Goal: Task Accomplishment & Management: Use online tool/utility

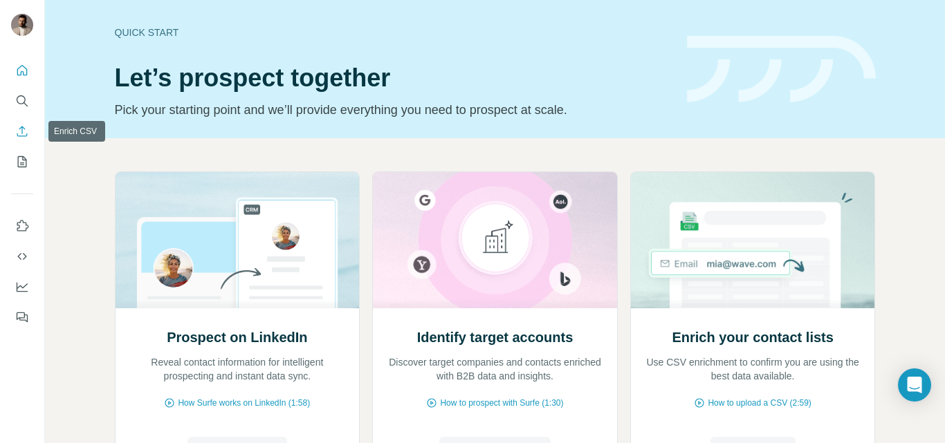
click at [21, 128] on icon "Enrich CSV" at bounding box center [22, 131] width 14 height 14
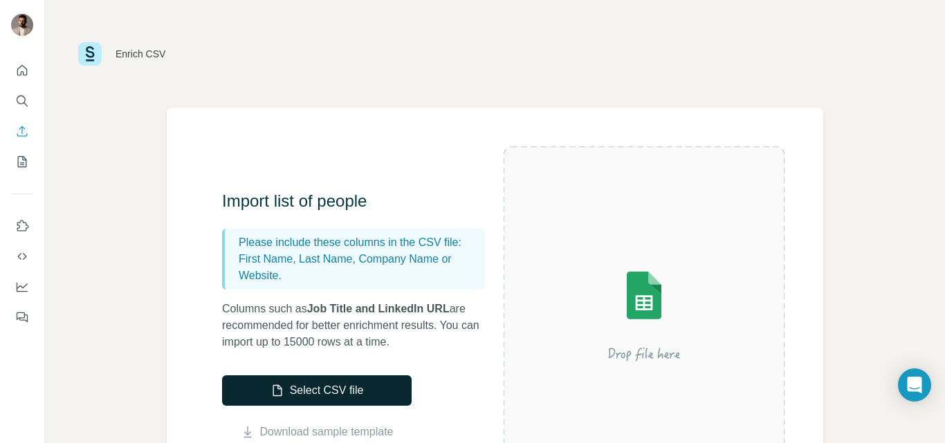
click at [362, 389] on button "Select CSV file" at bounding box center [316, 391] width 189 height 30
click at [332, 383] on button "Select CSV file" at bounding box center [316, 391] width 189 height 30
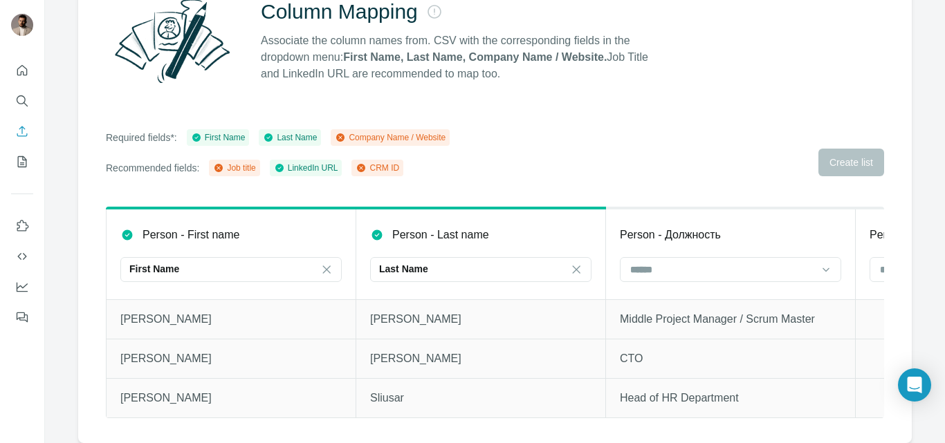
scroll to position [160, 0]
click at [728, 262] on input at bounding box center [722, 269] width 187 height 15
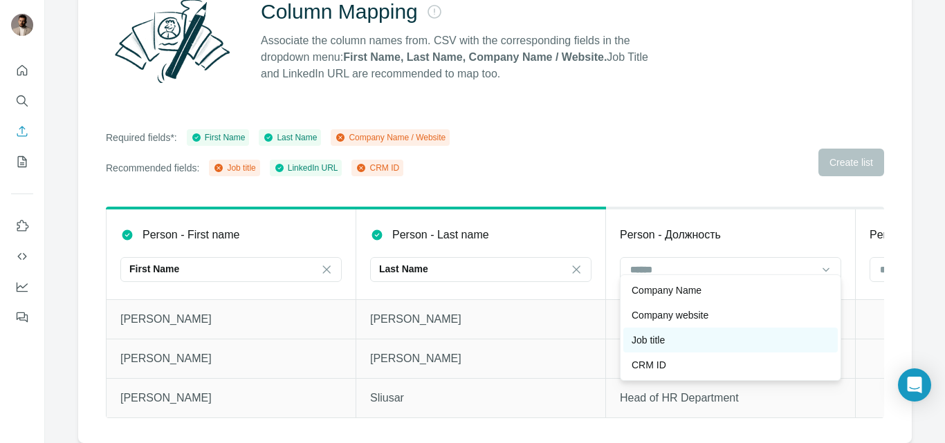
click at [707, 341] on div "Job title" at bounding box center [730, 340] width 198 height 14
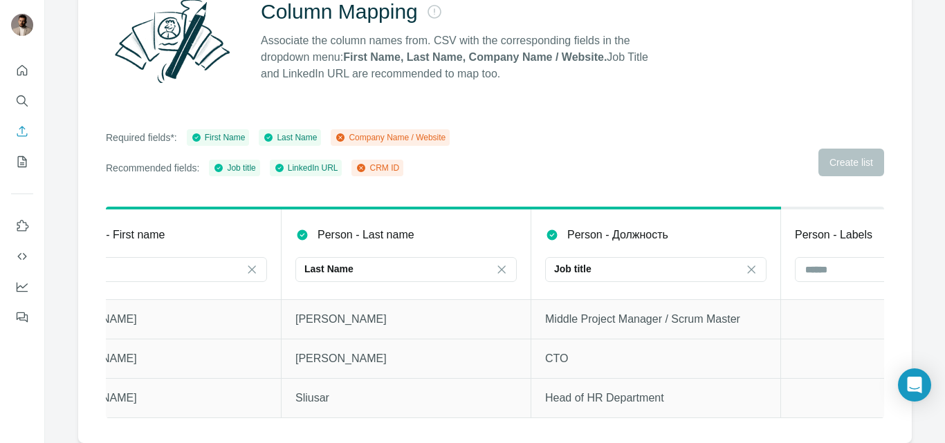
scroll to position [0, 86]
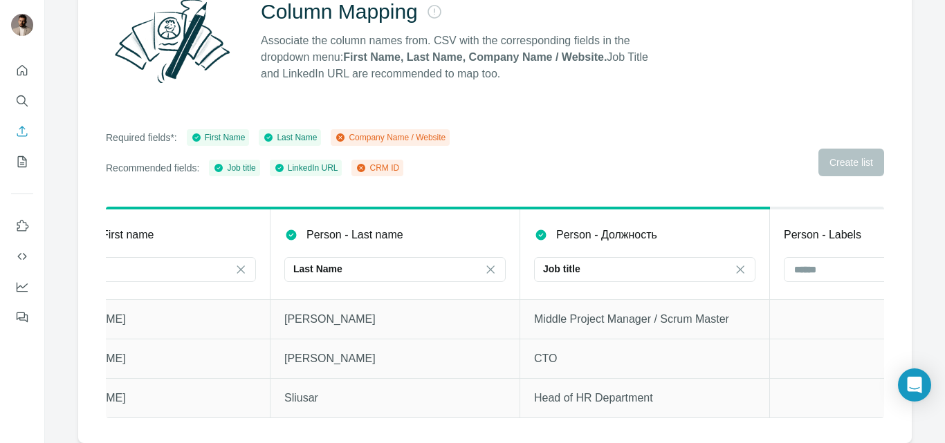
click at [386, 131] on div "Company Name / Website" at bounding box center [390, 137] width 111 height 12
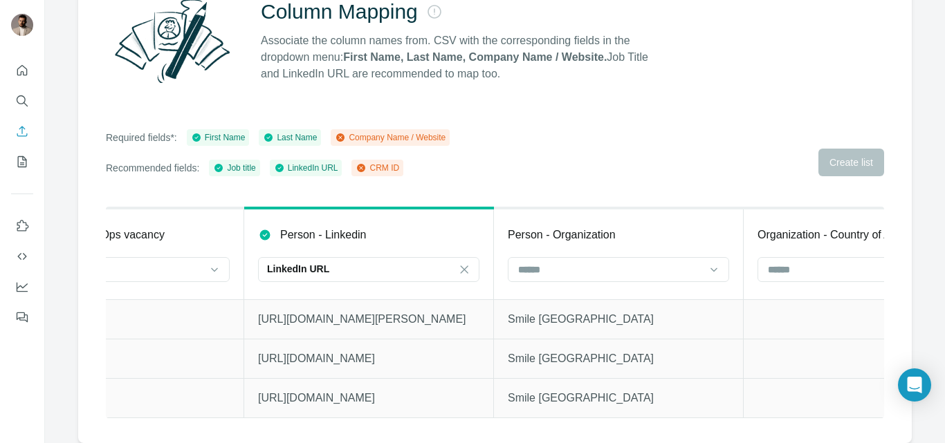
scroll to position [0, 1621]
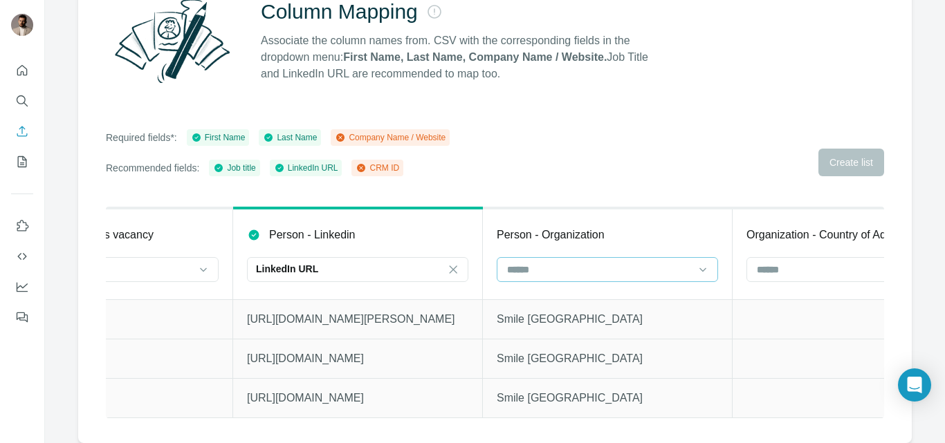
click at [549, 262] on input at bounding box center [599, 269] width 187 height 15
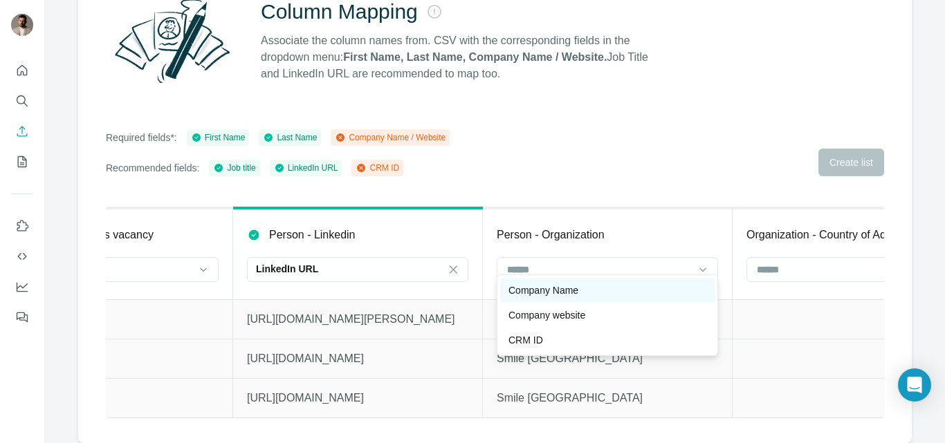
click at [553, 286] on p "Company Name" at bounding box center [543, 291] width 70 height 14
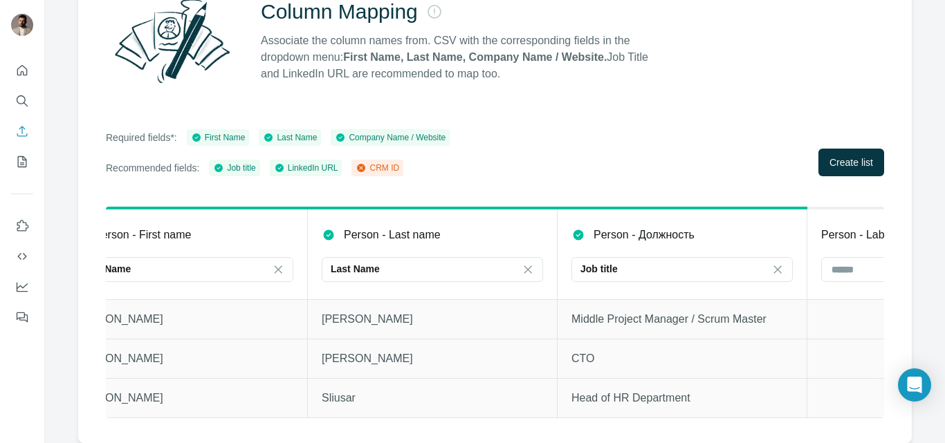
scroll to position [0, 0]
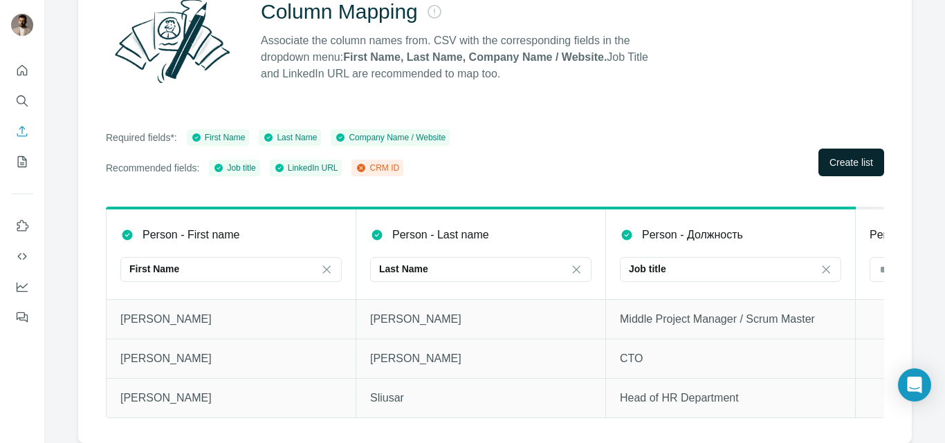
click at [850, 156] on span "Create list" at bounding box center [851, 163] width 44 height 14
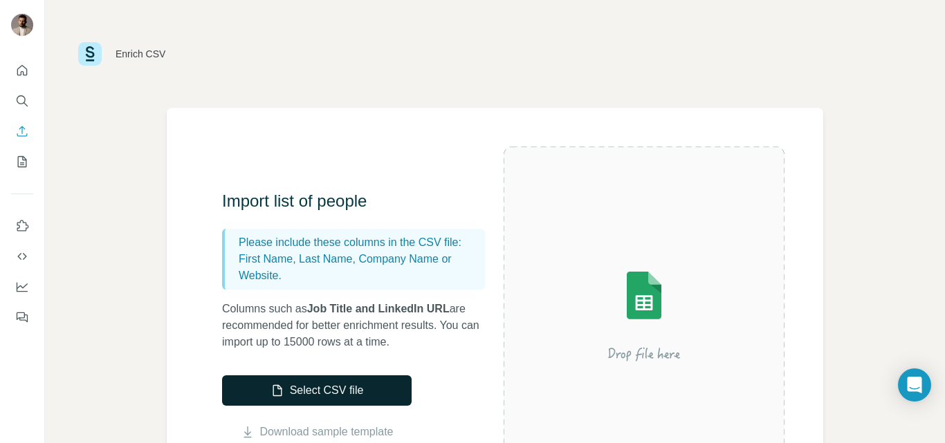
click at [365, 386] on button "Select CSV file" at bounding box center [316, 391] width 189 height 30
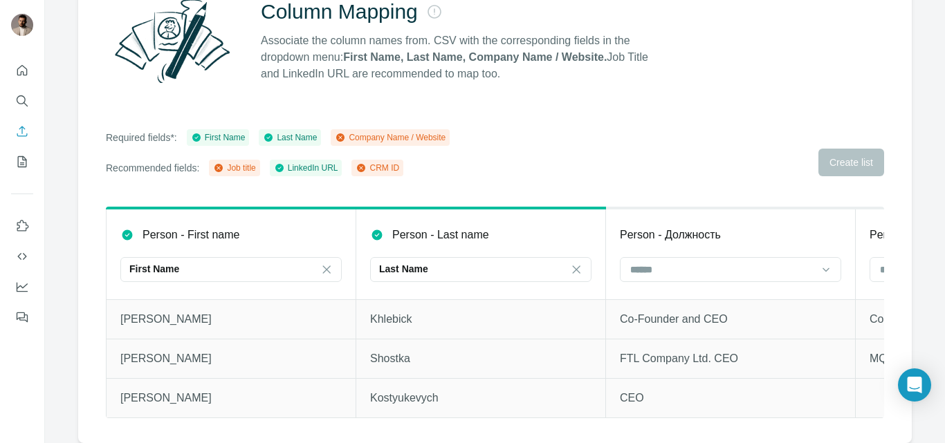
scroll to position [160, 0]
click at [685, 262] on input at bounding box center [722, 269] width 187 height 15
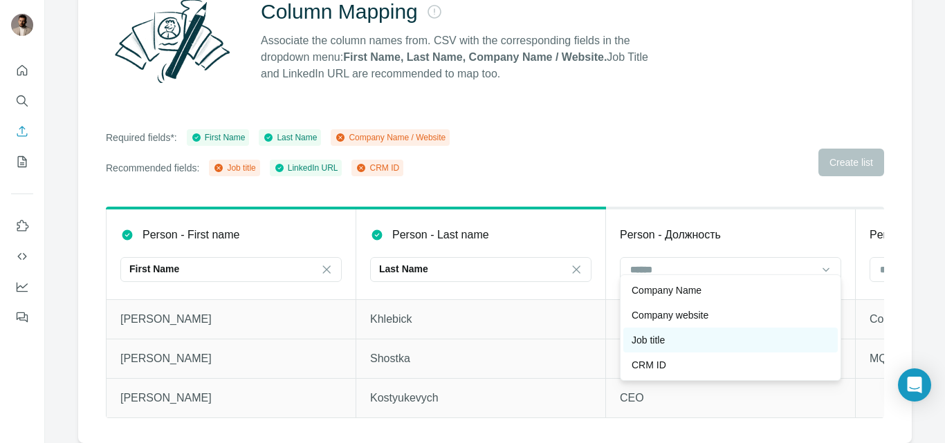
click at [673, 336] on div "Job title" at bounding box center [730, 340] width 198 height 14
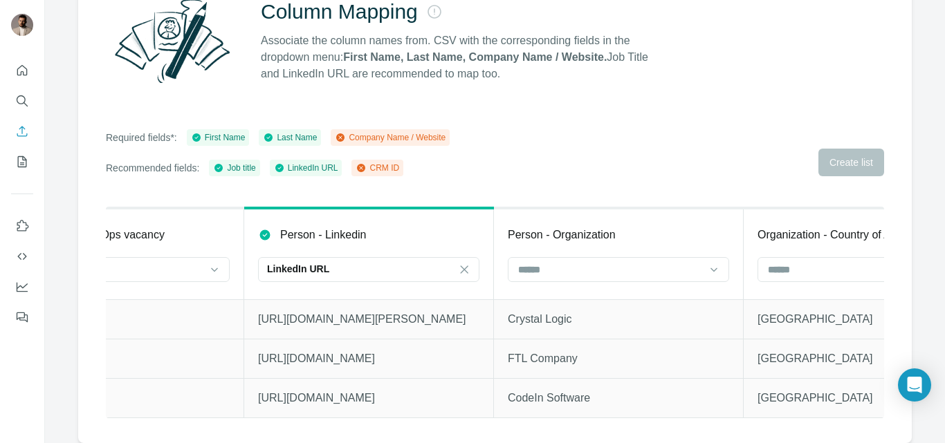
scroll to position [0, 1631]
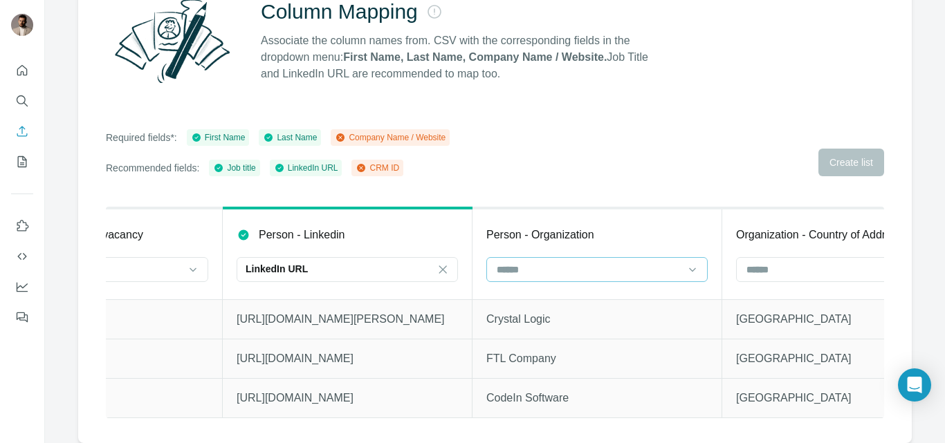
click at [550, 262] on input at bounding box center [588, 269] width 187 height 15
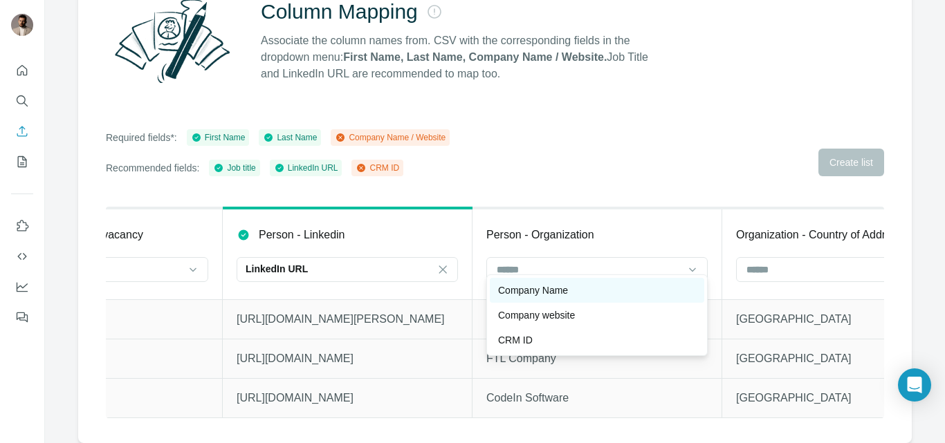
click at [549, 288] on p "Company Name" at bounding box center [533, 291] width 70 height 14
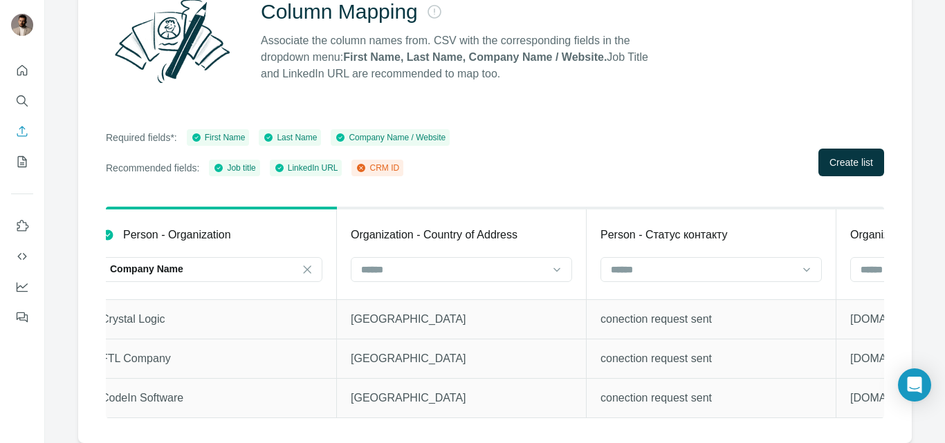
scroll to position [0, 2054]
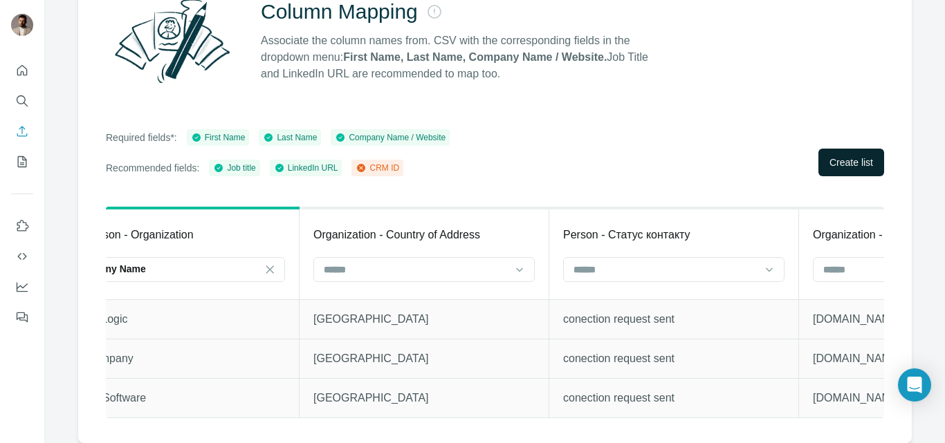
click at [833, 149] on button "Create list" at bounding box center [851, 163] width 66 height 28
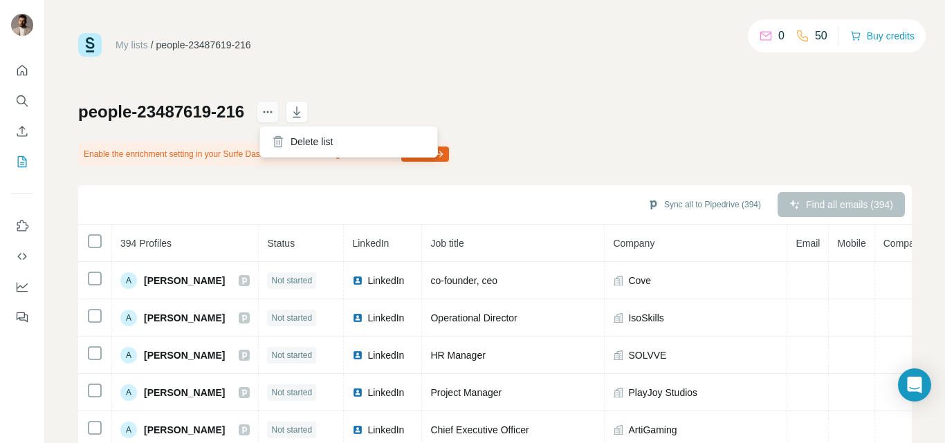
click at [274, 110] on icon "actions" at bounding box center [268, 112] width 14 height 14
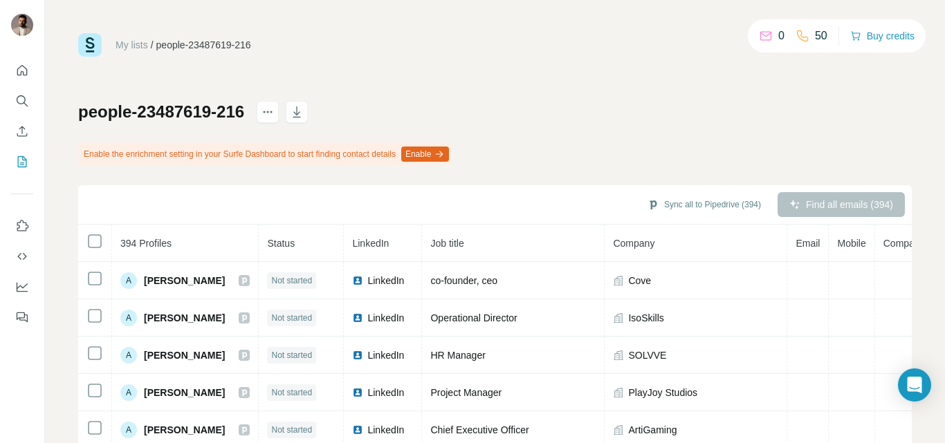
click at [419, 102] on div "people-23487619-216 Enable the enrichment setting in your Surfe Dashboard to st…" at bounding box center [494, 345] width 833 height 489
click at [449, 155] on button "Enable" at bounding box center [425, 154] width 48 height 15
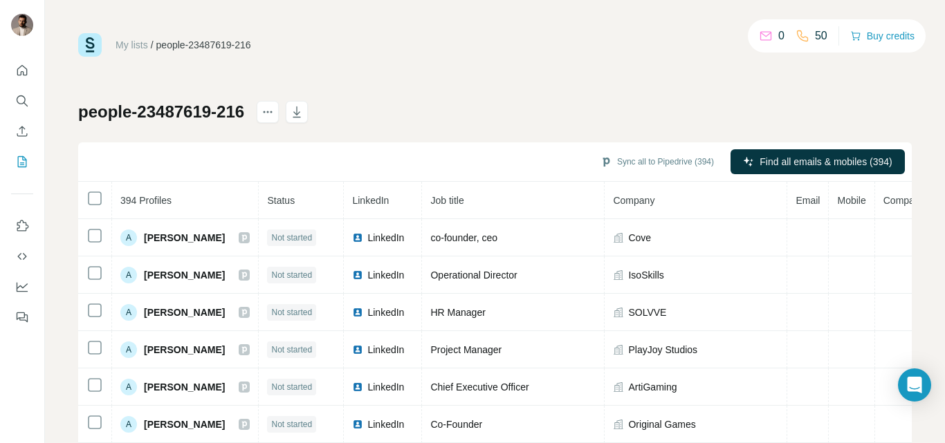
click at [492, 197] on th "Job title" at bounding box center [513, 200] width 183 height 37
click at [538, 198] on th "Job title" at bounding box center [513, 200] width 183 height 37
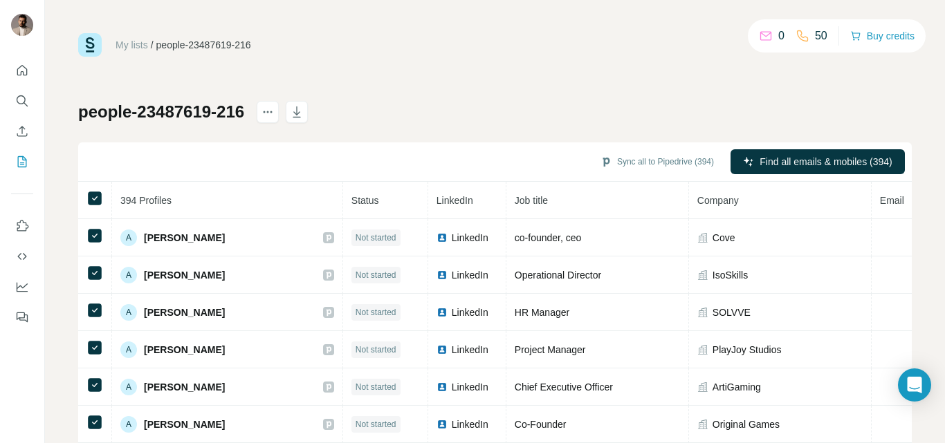
click at [553, 200] on th "Job title" at bounding box center [597, 200] width 183 height 37
click at [873, 39] on button "Buy credits" at bounding box center [882, 35] width 64 height 19
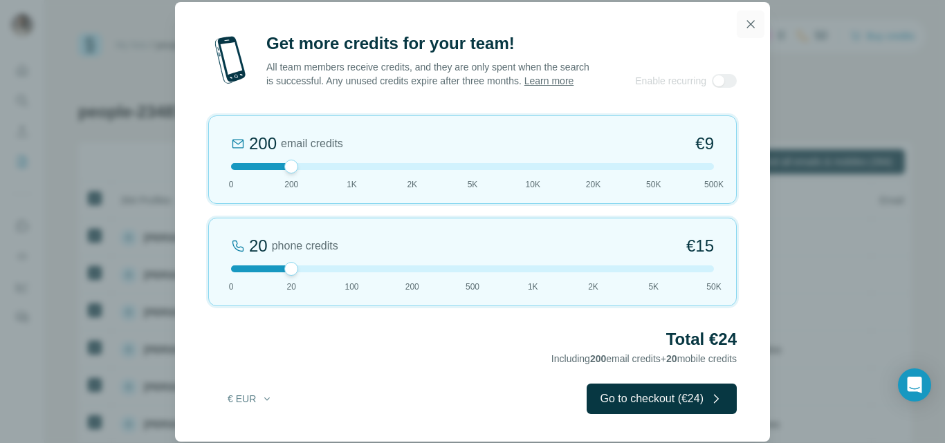
click at [751, 20] on icon "button" at bounding box center [751, 24] width 8 height 8
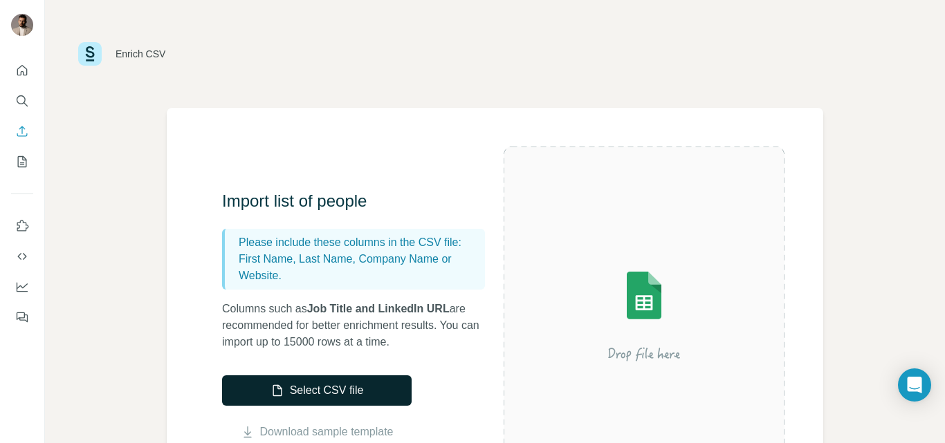
click at [400, 392] on button "Select CSV file" at bounding box center [316, 391] width 189 height 30
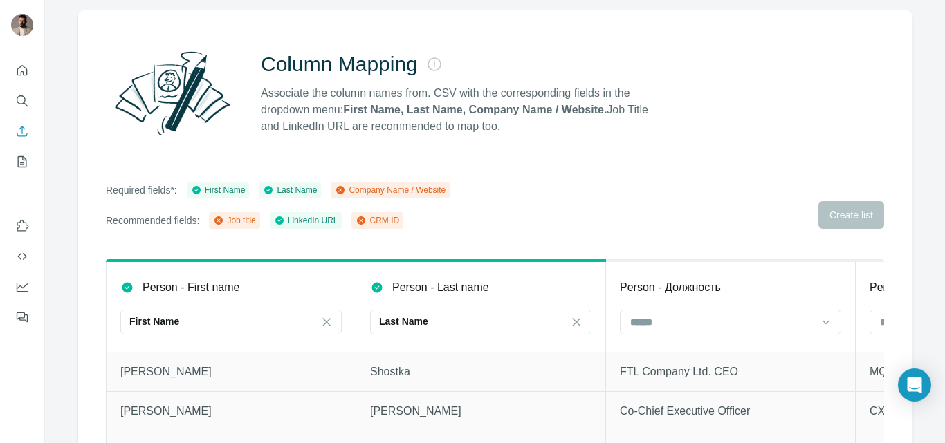
scroll to position [138, 0]
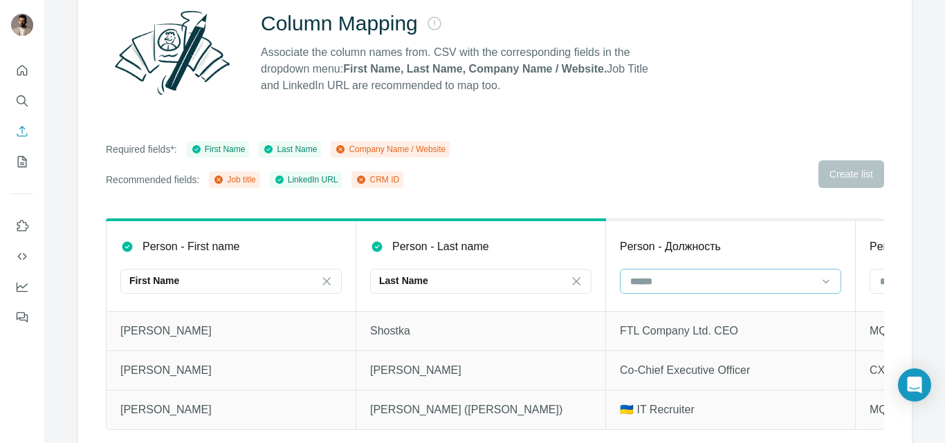
click at [756, 284] on input at bounding box center [722, 281] width 187 height 15
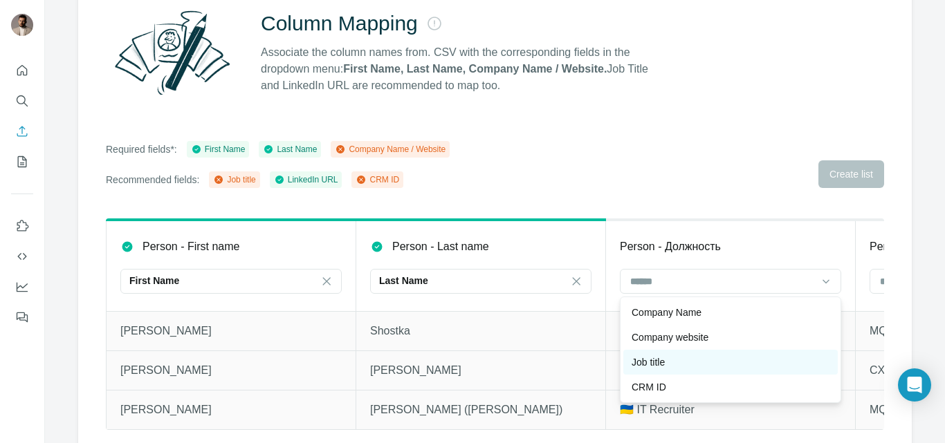
click at [710, 357] on div "Job title" at bounding box center [730, 362] width 198 height 14
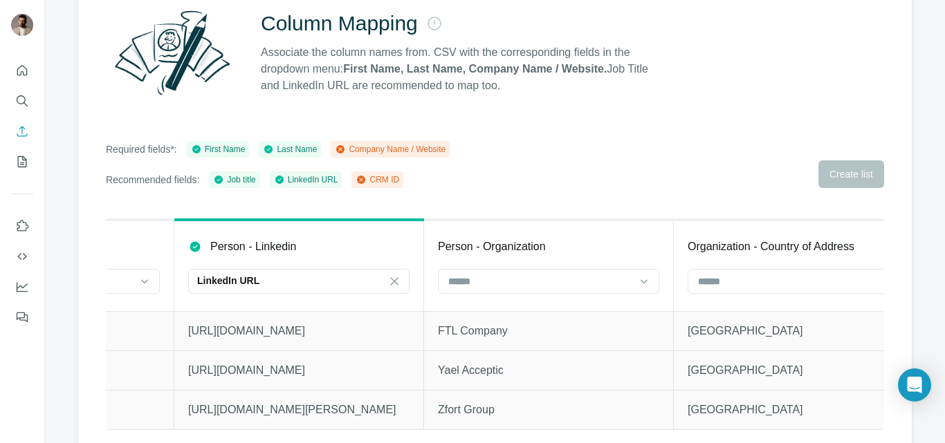
scroll to position [0, 1690]
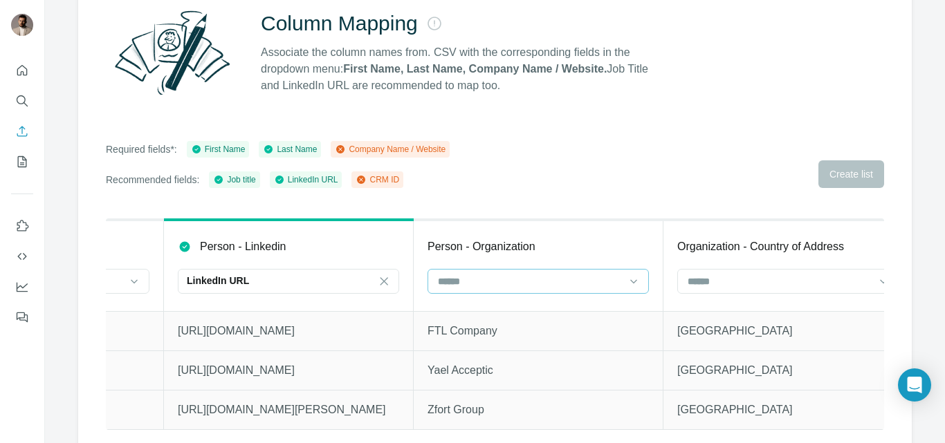
click at [461, 276] on input at bounding box center [529, 281] width 187 height 15
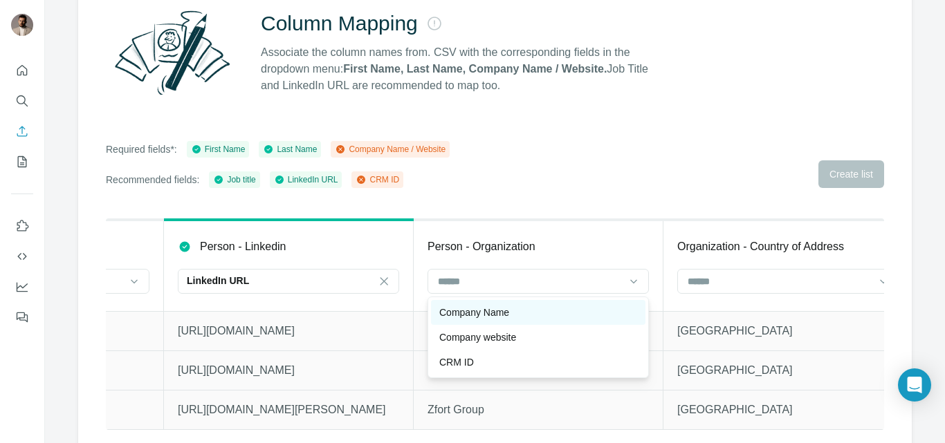
click at [472, 311] on p "Company Name" at bounding box center [474, 313] width 70 height 14
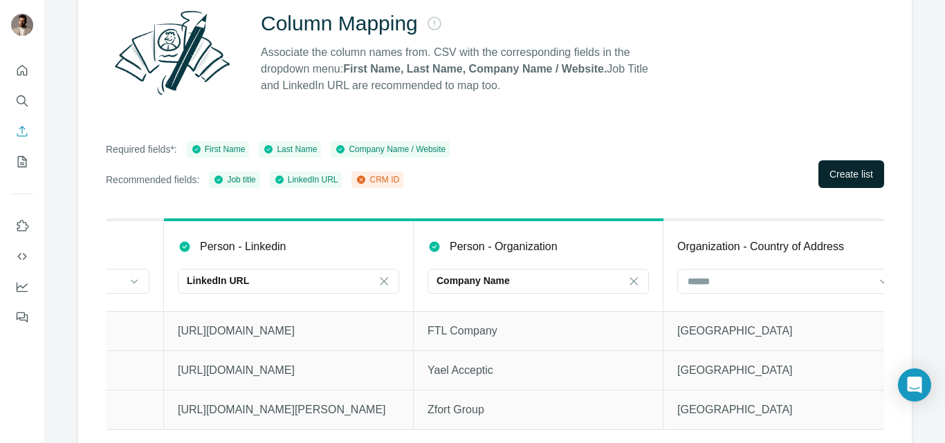
click at [845, 177] on span "Create list" at bounding box center [851, 174] width 44 height 14
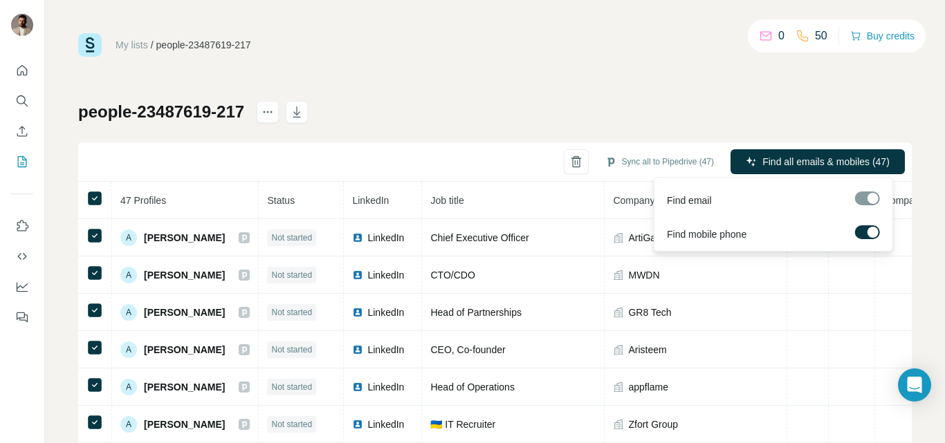
click at [842, 160] on span "Find all emails & mobiles (47)" at bounding box center [825, 162] width 127 height 14
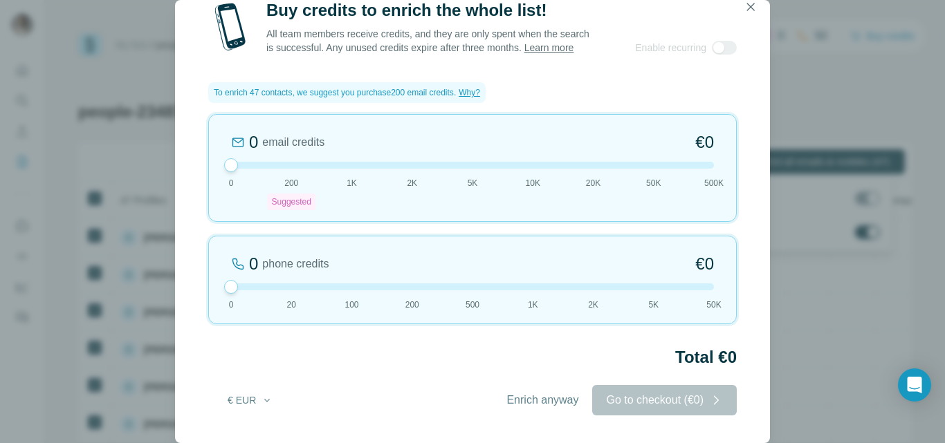
drag, startPoint x: 291, startPoint y: 163, endPoint x: 222, endPoint y: 170, distance: 69.5
click at [222, 170] on div "0 email credits €0 0 200 Suggested 1K 2K 5K 10K 20K 50K 500K" at bounding box center [472, 168] width 528 height 108
click at [513, 399] on span "Enrich anyway" at bounding box center [542, 400] width 72 height 17
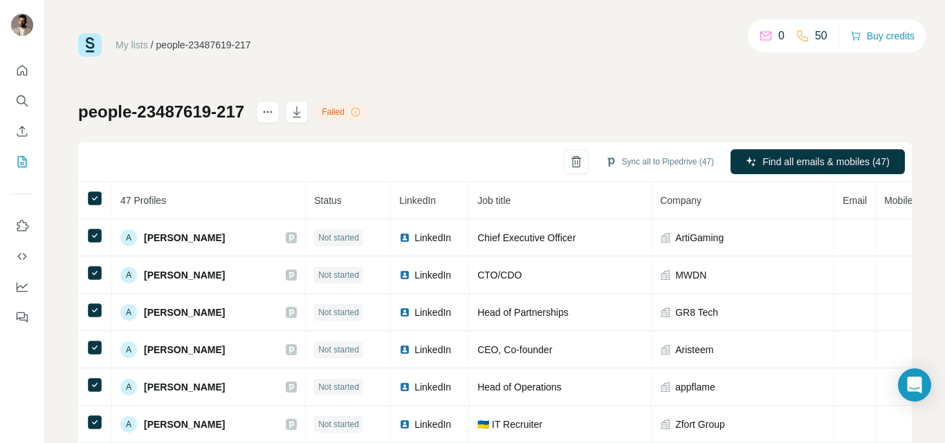
click at [358, 111] on icon at bounding box center [355, 112] width 11 height 11
click at [342, 110] on div "Failed" at bounding box center [341, 112] width 48 height 17
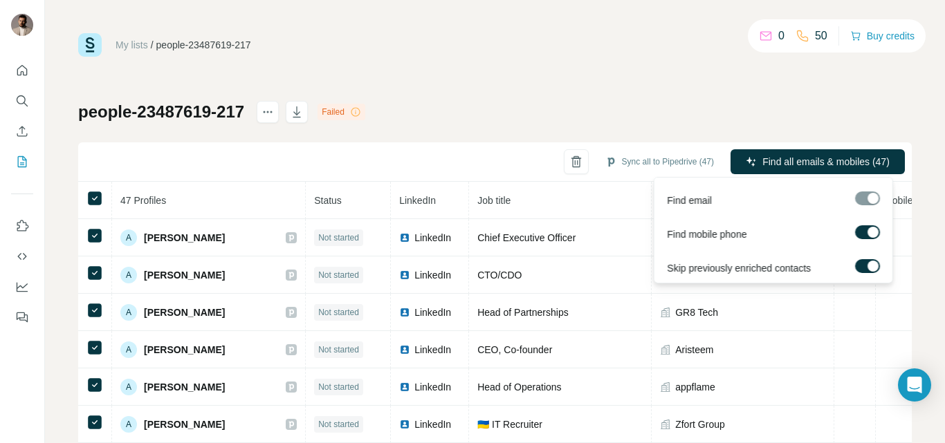
click at [862, 196] on div at bounding box center [867, 199] width 25 height 14
click at [867, 201] on div at bounding box center [867, 199] width 25 height 14
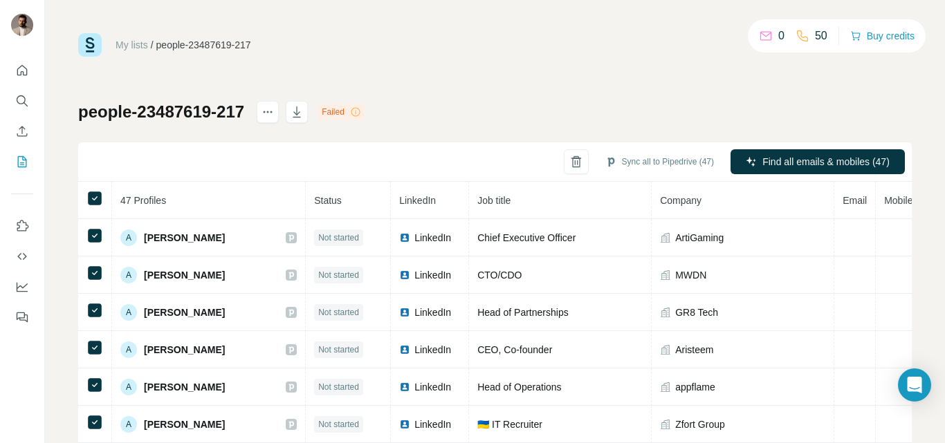
click at [750, 88] on div "My lists / people-23487619-217 0 50 Buy credits people-23487619-217 Failed Sync…" at bounding box center [494, 290] width 833 height 514
click at [678, 95] on div "My lists / people-23487619-217 0 50 Buy credits people-23487619-217 Failed Sync…" at bounding box center [494, 290] width 833 height 514
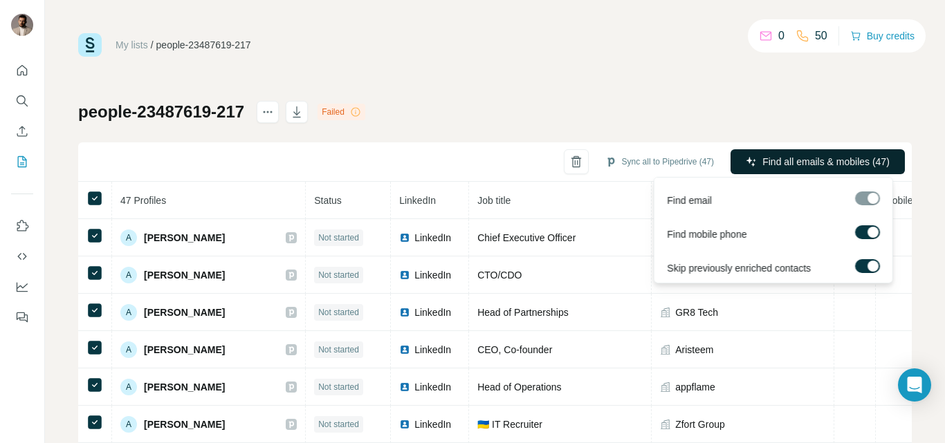
click at [762, 156] on span "Find all emails & mobiles (47)" at bounding box center [825, 162] width 127 height 14
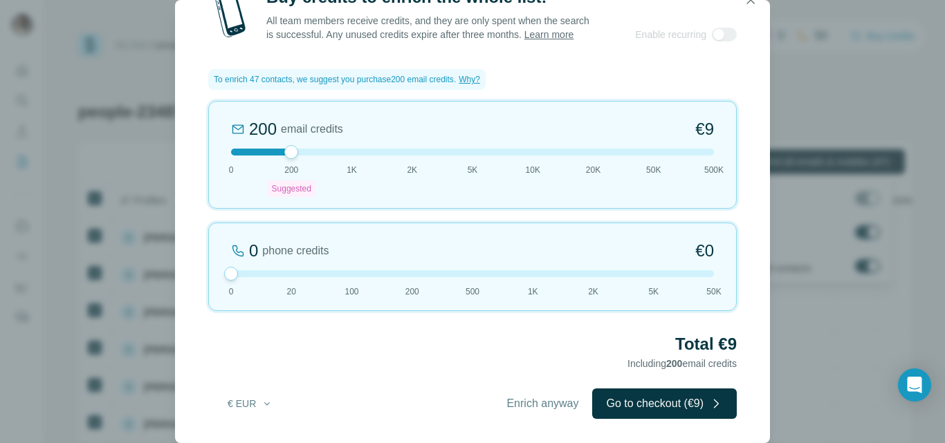
drag, startPoint x: 290, startPoint y: 163, endPoint x: 269, endPoint y: 163, distance: 20.7
click at [269, 156] on div at bounding box center [472, 152] width 483 height 7
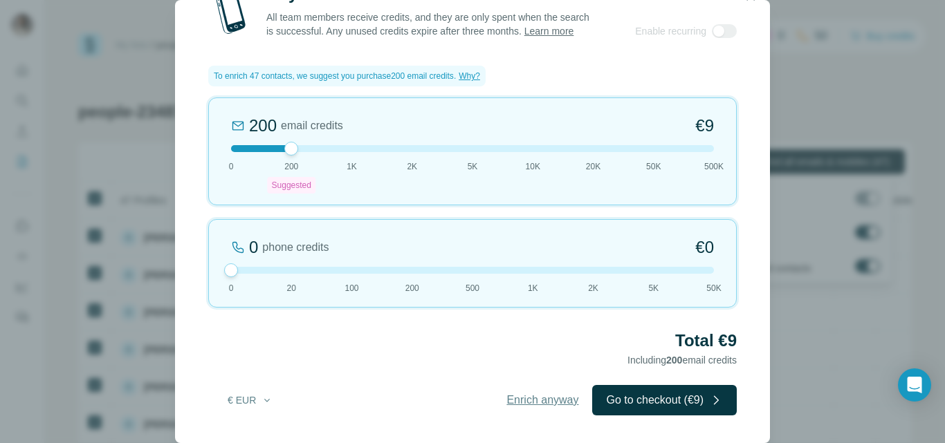
click at [520, 404] on span "Enrich anyway" at bounding box center [542, 400] width 72 height 17
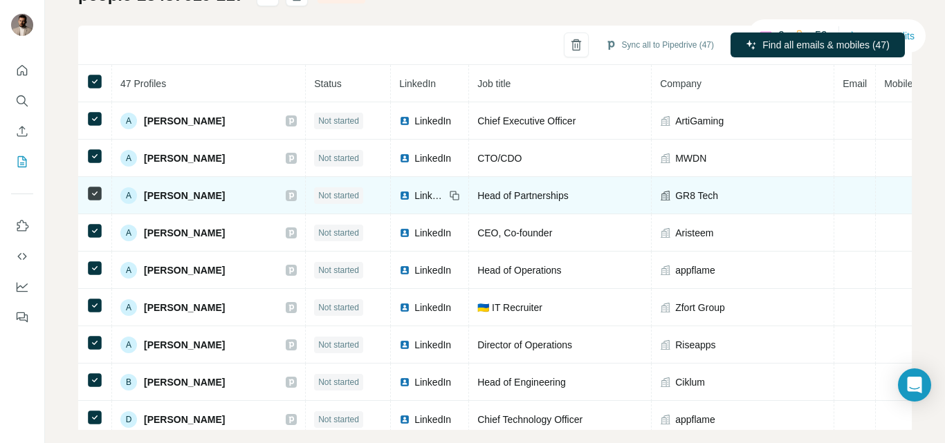
scroll to position [137, 0]
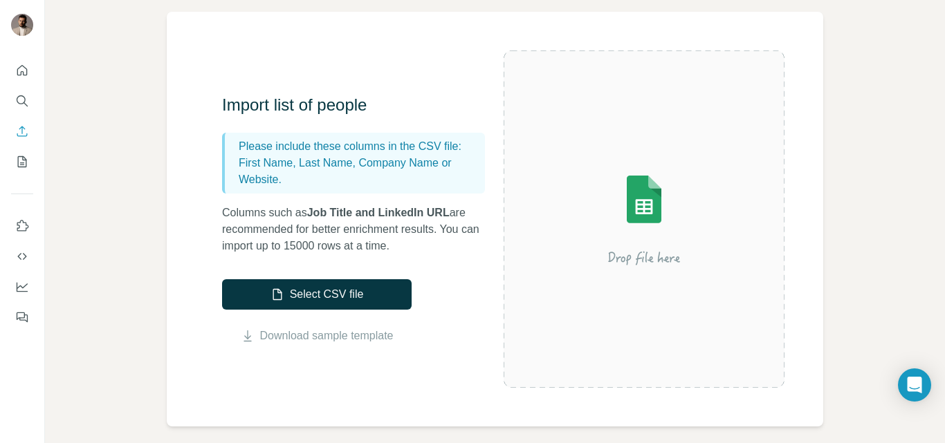
scroll to position [138, 0]
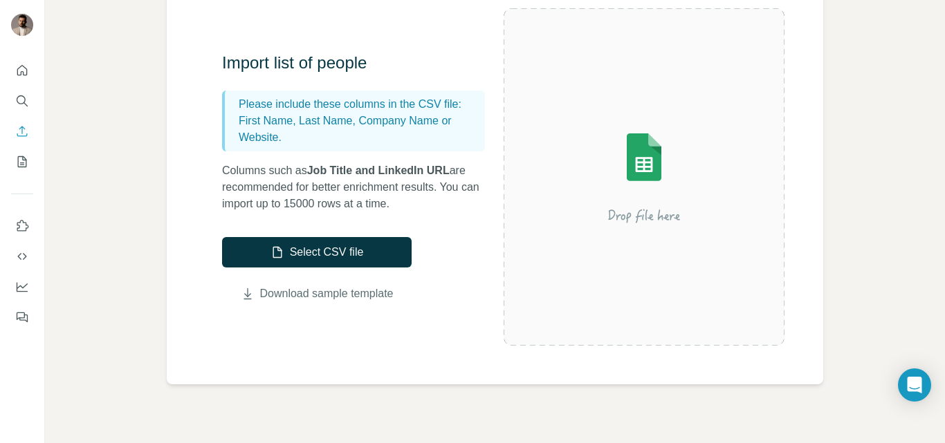
click at [339, 297] on link "Download sample template" at bounding box center [326, 294] width 133 height 17
click at [335, 253] on button "Select CSV file" at bounding box center [316, 252] width 189 height 30
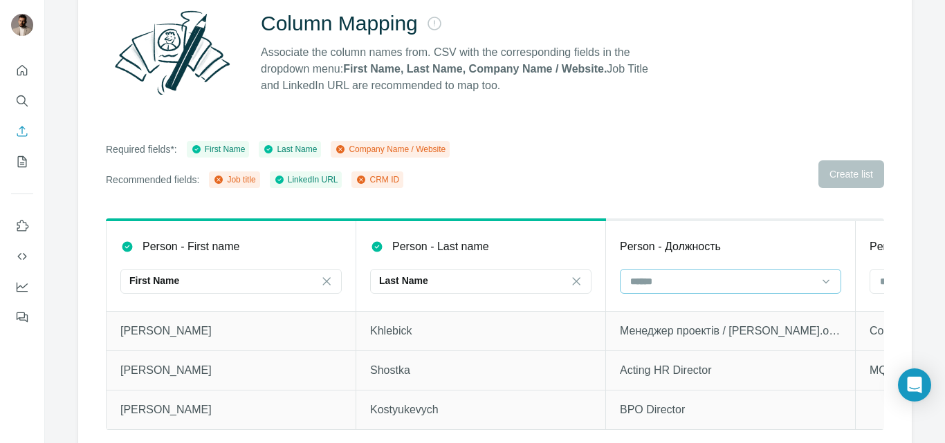
click at [662, 280] on input at bounding box center [722, 281] width 187 height 15
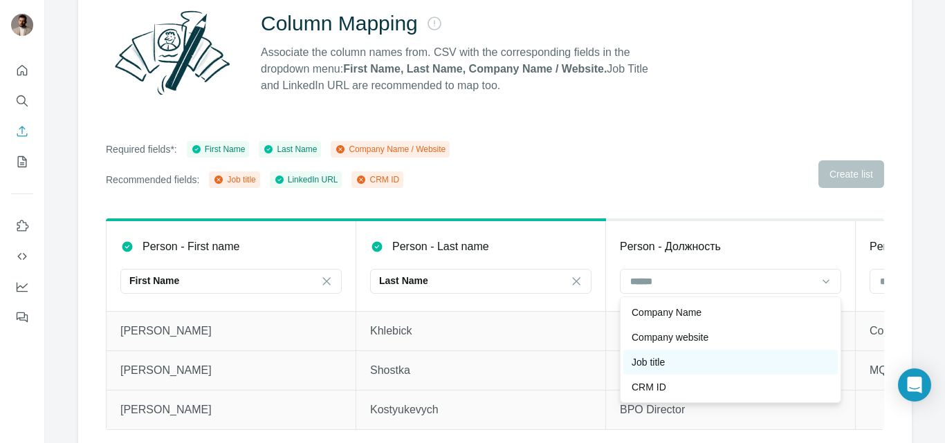
click at [670, 356] on div "Job title" at bounding box center [730, 362] width 198 height 14
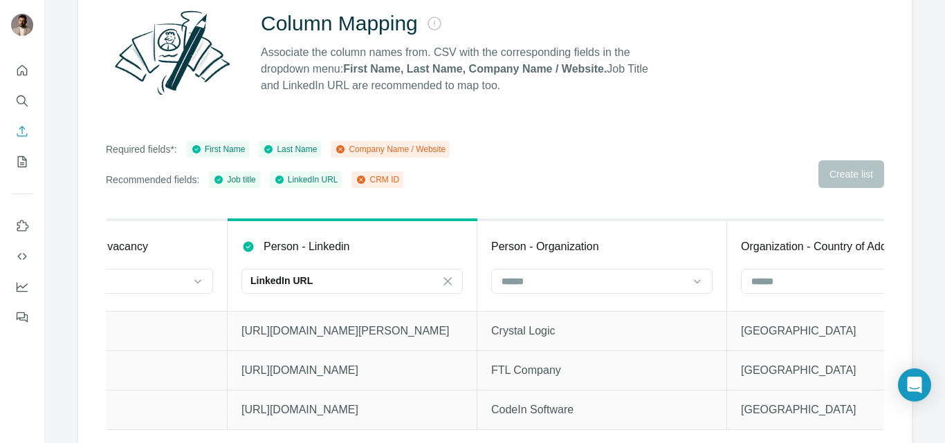
scroll to position [0, 1648]
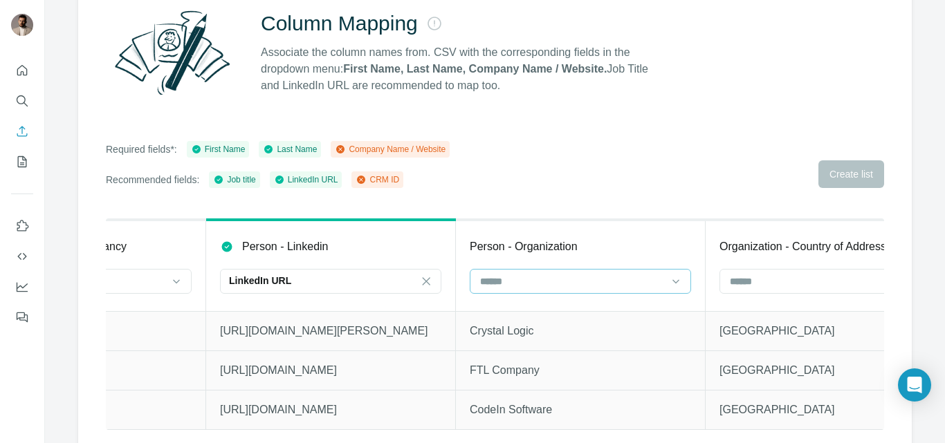
click at [501, 286] on input at bounding box center [572, 281] width 187 height 15
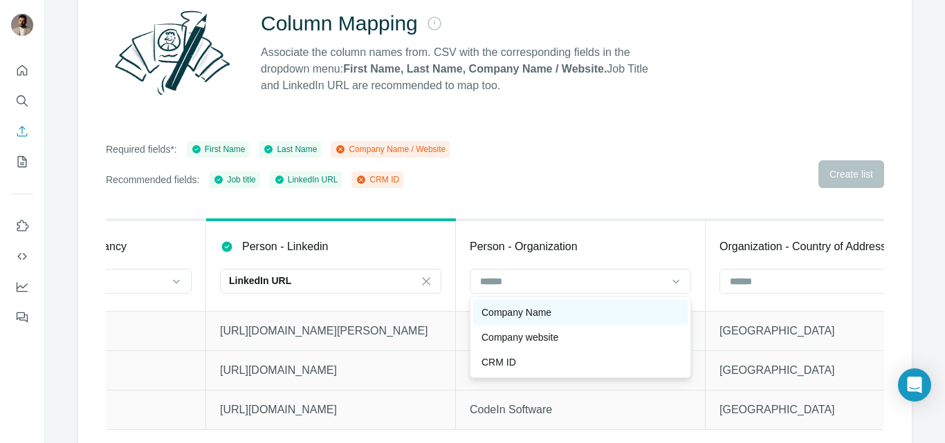
click at [508, 307] on p "Company Name" at bounding box center [516, 313] width 70 height 14
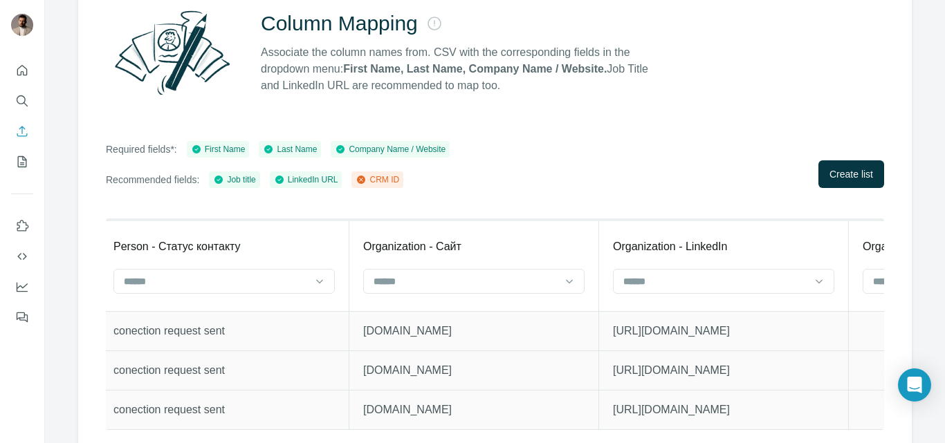
scroll to position [0, 2519]
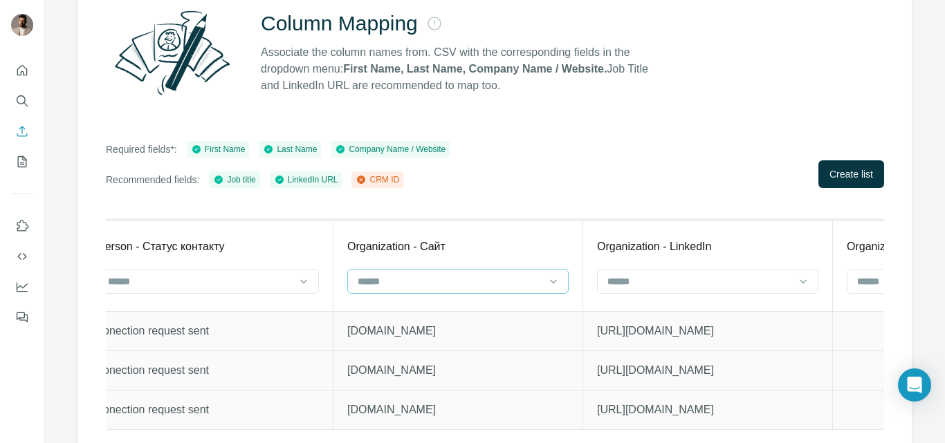
click at [443, 281] on input at bounding box center [449, 281] width 187 height 15
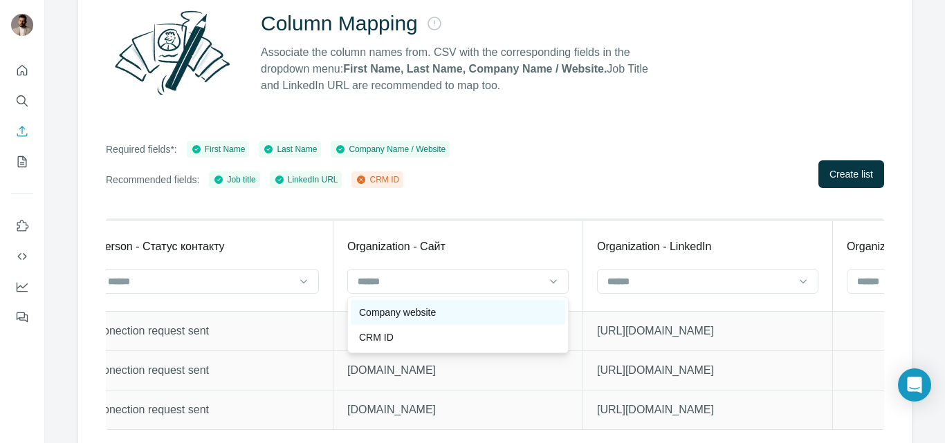
click at [441, 311] on div "Company website" at bounding box center [458, 313] width 198 height 14
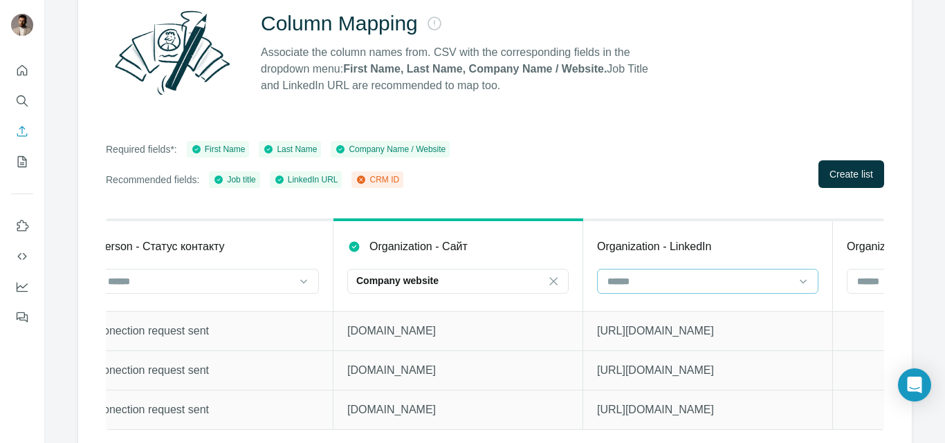
click at [630, 279] on input at bounding box center [699, 281] width 187 height 15
click at [653, 183] on div "Required fields*: First Name Last Name Company Name / Website Recommended field…" at bounding box center [495, 164] width 778 height 47
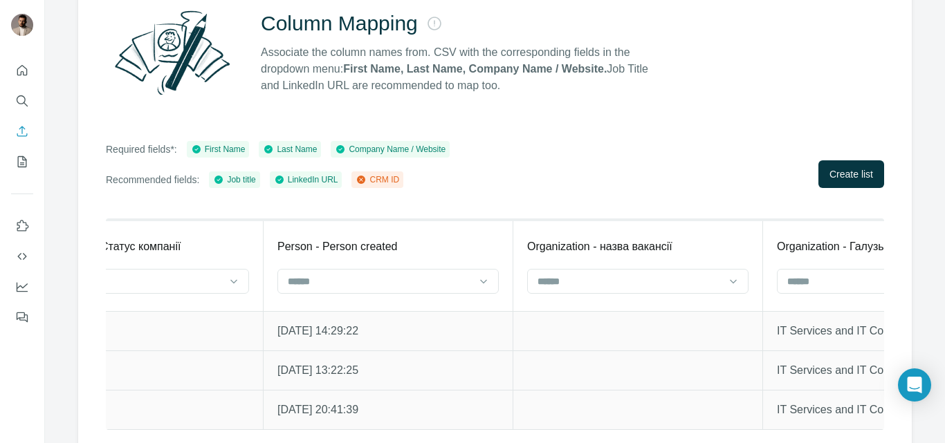
scroll to position [0, 4842]
click at [365, 178] on icon at bounding box center [361, 180] width 8 height 8
click at [847, 175] on span "Create list" at bounding box center [851, 174] width 44 height 14
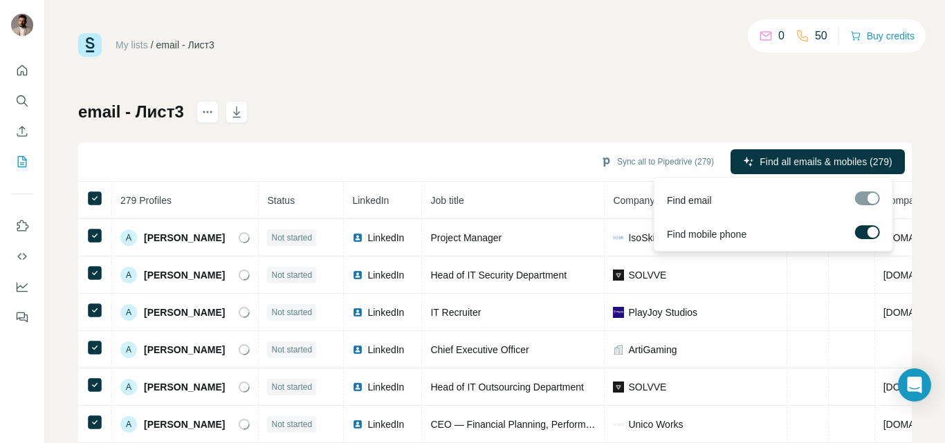
click at [869, 198] on div at bounding box center [867, 199] width 25 height 14
click at [868, 232] on div at bounding box center [872, 232] width 11 height 11
click at [868, 232] on label at bounding box center [867, 232] width 25 height 14
click at [819, 160] on span "Find all emails & mobiles (279)" at bounding box center [825, 162] width 132 height 14
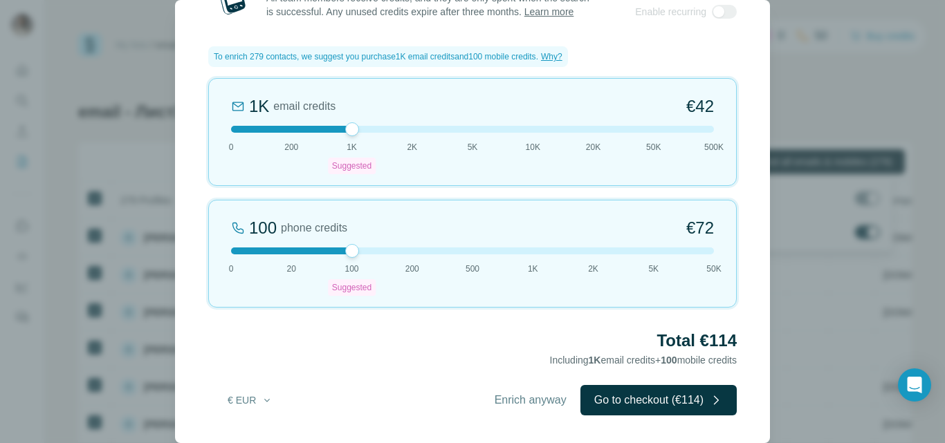
scroll to position [37, 0]
click at [528, 400] on span "Enrich anyway" at bounding box center [530, 400] width 72 height 17
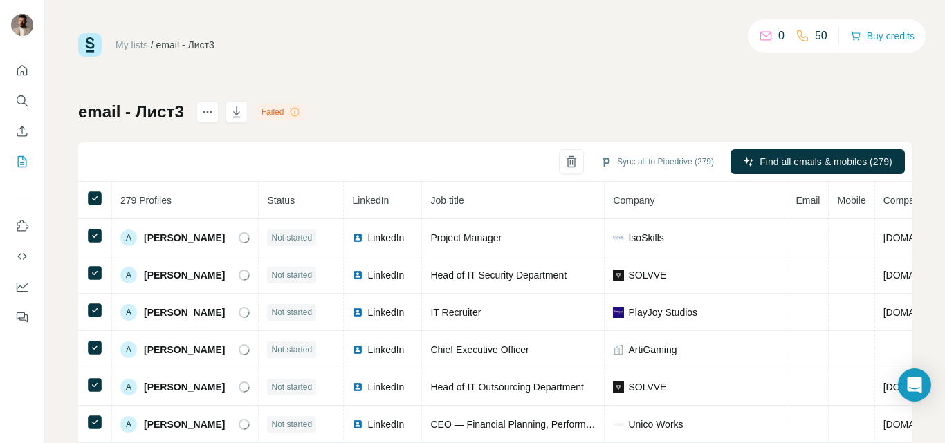
click at [296, 111] on icon at bounding box center [294, 112] width 11 height 11
click at [295, 111] on icon at bounding box center [294, 112] width 11 height 11
click at [270, 111] on div "Failed" at bounding box center [281, 112] width 48 height 17
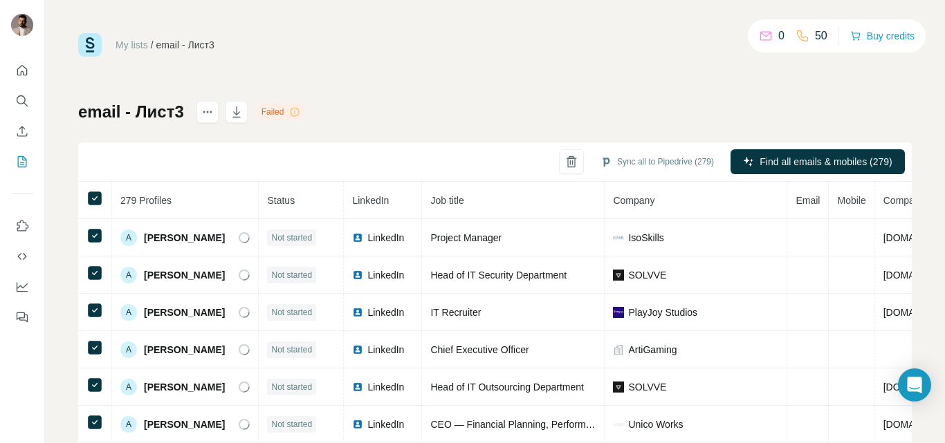
click at [384, 97] on div "My lists / email - Лист3 0 50 Buy credits email - Лист3 Failed Sync all to Pipe…" at bounding box center [494, 290] width 833 height 514
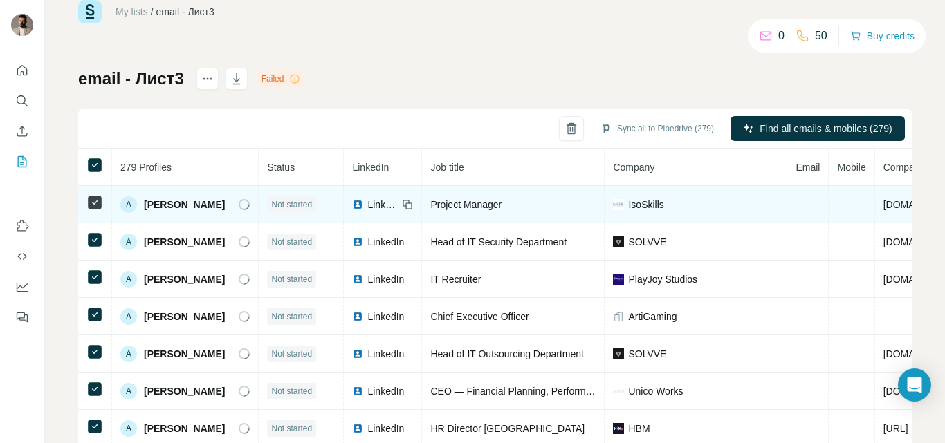
scroll to position [0, 0]
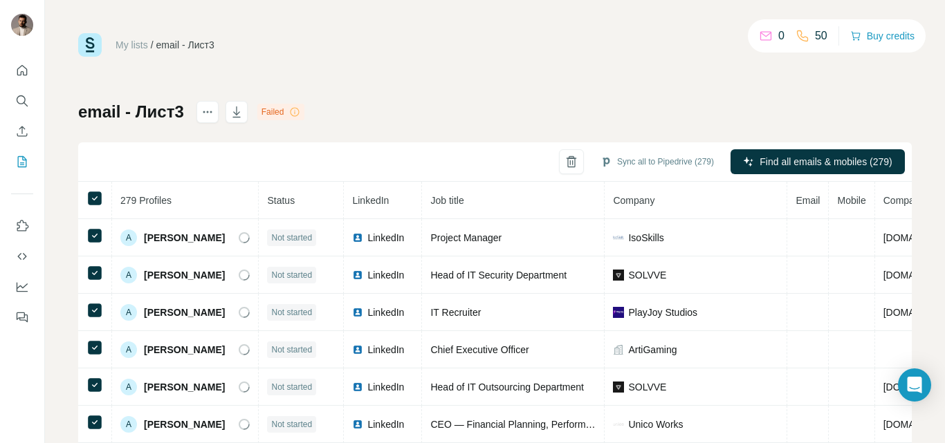
click at [298, 109] on icon at bounding box center [294, 112] width 11 height 11
click at [295, 111] on icon at bounding box center [295, 112] width 1 height 4
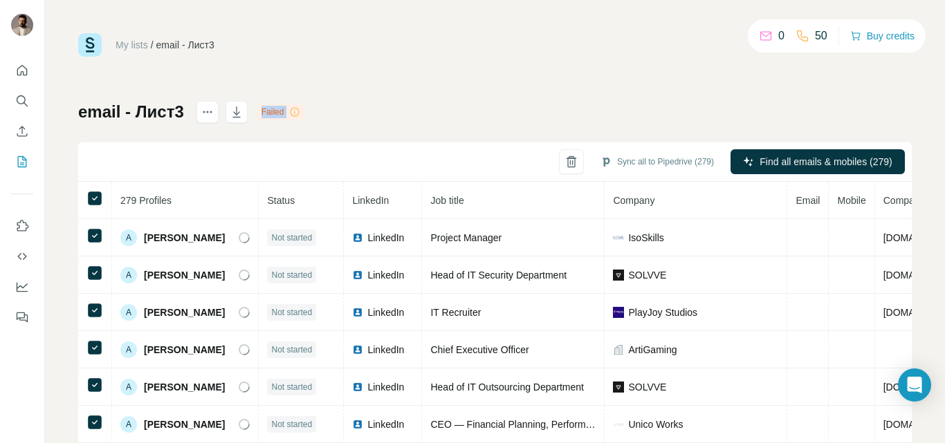
click at [298, 111] on icon at bounding box center [294, 112] width 11 height 11
drag, startPoint x: 298, startPoint y: 111, endPoint x: 328, endPoint y: 74, distance: 47.7
click at [328, 74] on div "My lists / email - Лист3 0 50 Buy credits email - Лист3 Failed Sync all to Pipe…" at bounding box center [494, 290] width 833 height 514
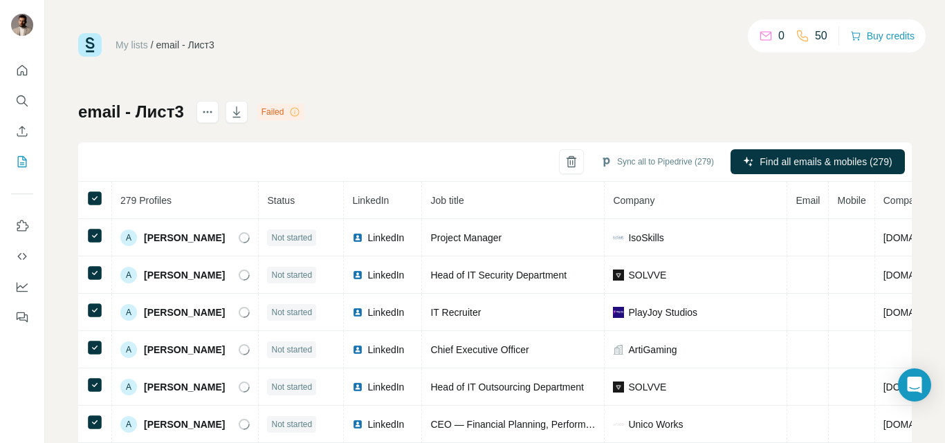
click at [279, 111] on div "Failed" at bounding box center [281, 112] width 48 height 17
click at [349, 86] on div "My lists / email - Лист3 0 50 Buy credits email - Лист3 Failed Sync all to Pipe…" at bounding box center [494, 290] width 833 height 514
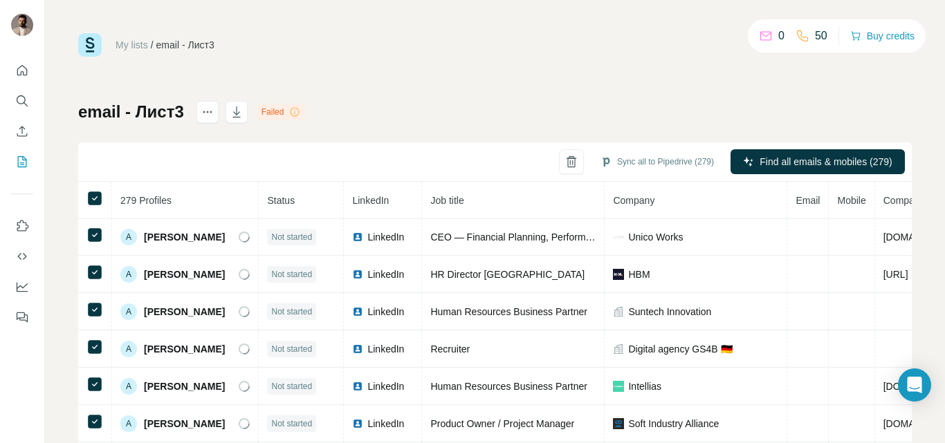
scroll to position [207, 0]
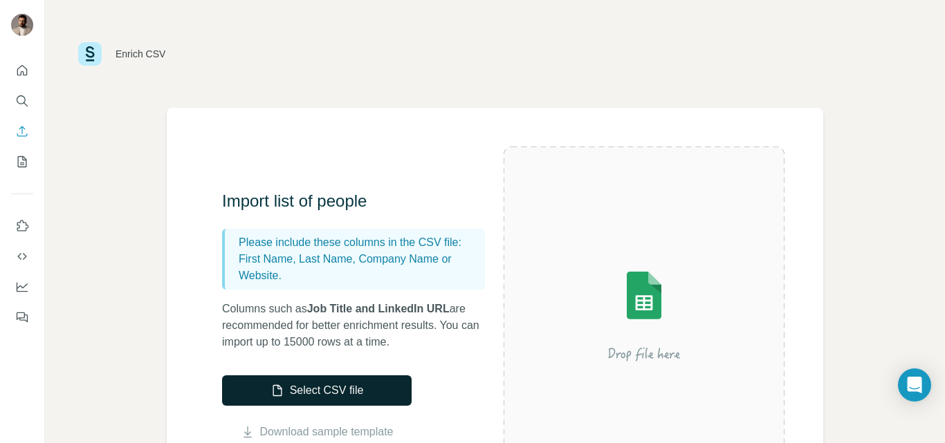
click at [315, 389] on button "Select CSV file" at bounding box center [316, 391] width 189 height 30
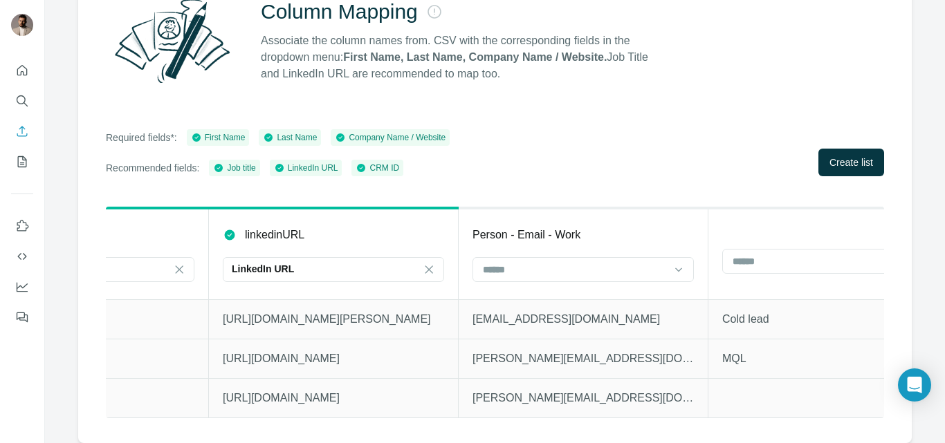
scroll to position [0, 1474]
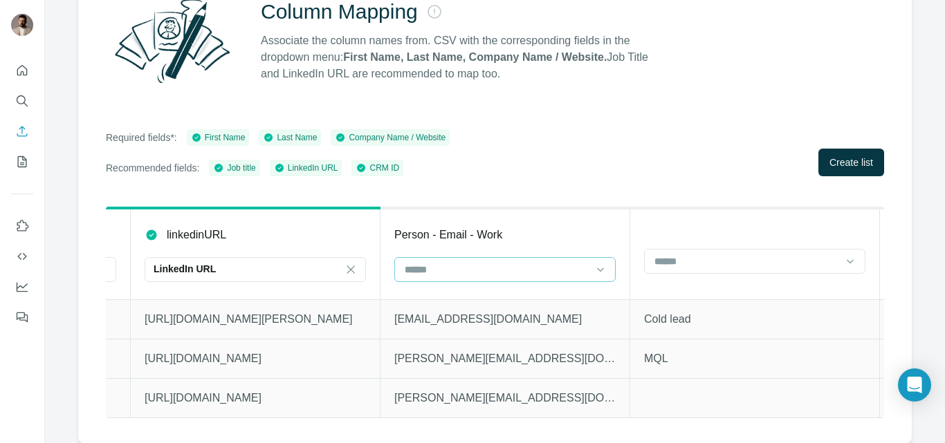
click at [461, 262] on input at bounding box center [496, 269] width 187 height 15
click at [460, 262] on input at bounding box center [496, 269] width 187 height 15
type input "**"
click at [712, 169] on div "Column Mapping Associate the column names from. CSV with the corresponding fiel…" at bounding box center [494, 200] width 833 height 485
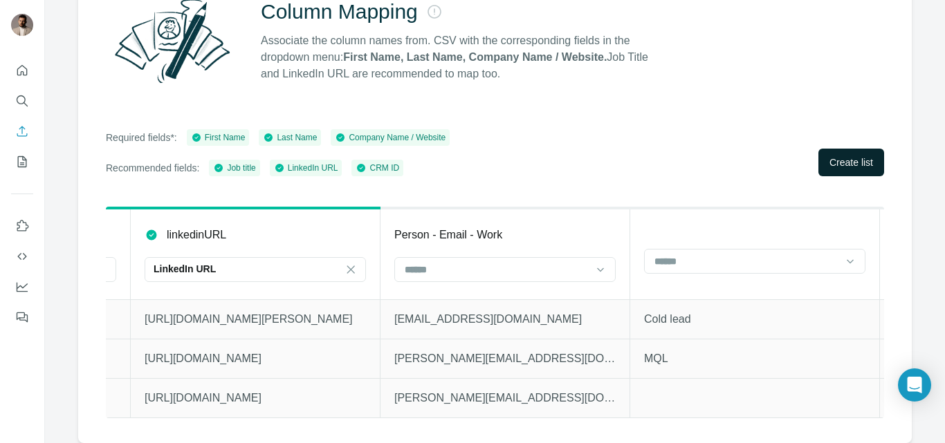
click at [840, 160] on button "Create list" at bounding box center [851, 163] width 66 height 28
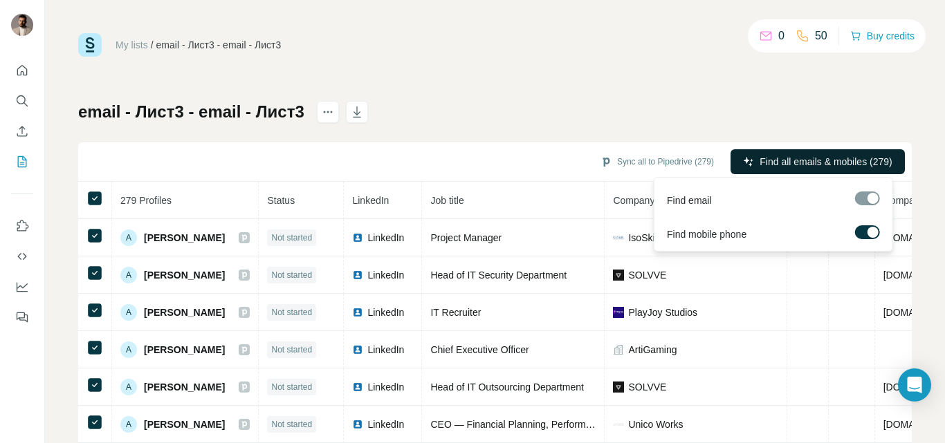
click at [759, 163] on span "Find all emails & mobiles (279)" at bounding box center [825, 162] width 132 height 14
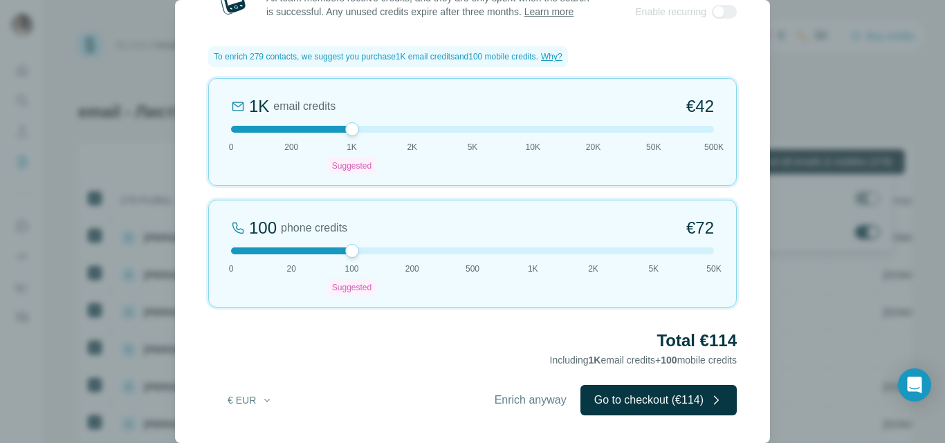
scroll to position [37, 0]
click at [543, 402] on span "Enrich anyway" at bounding box center [530, 400] width 72 height 17
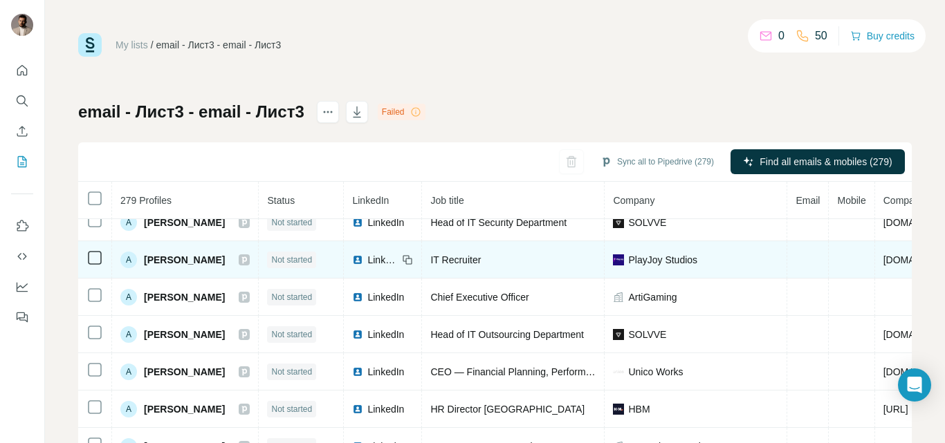
scroll to position [0, 0]
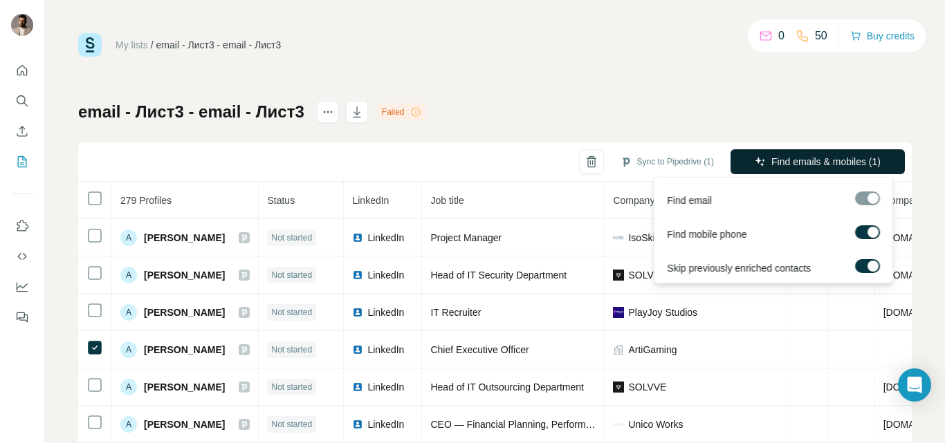
click at [771, 161] on span "Find emails & mobiles (1)" at bounding box center [825, 162] width 109 height 14
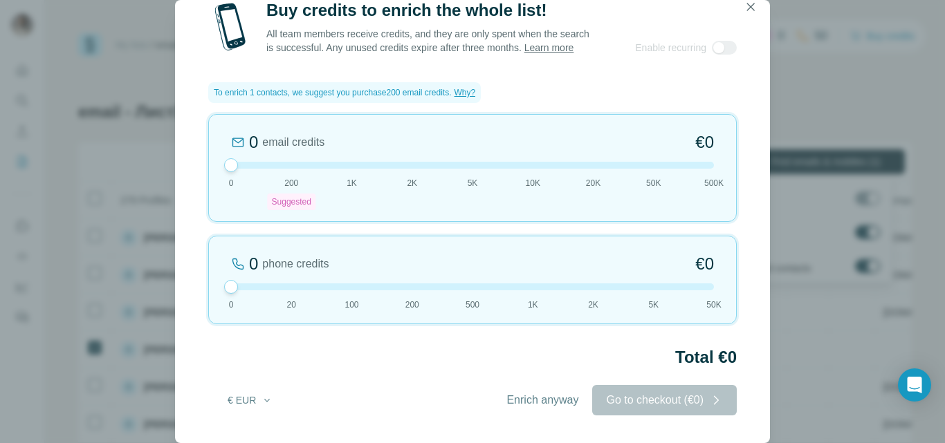
drag, startPoint x: 293, startPoint y: 167, endPoint x: 216, endPoint y: 168, distance: 76.8
click at [216, 168] on div "0 email credits €0 0 200 Suggested 1K 2K 5K 10K 20K 50K 500K" at bounding box center [472, 168] width 528 height 108
click at [562, 402] on span "Enrich anyway" at bounding box center [542, 400] width 72 height 17
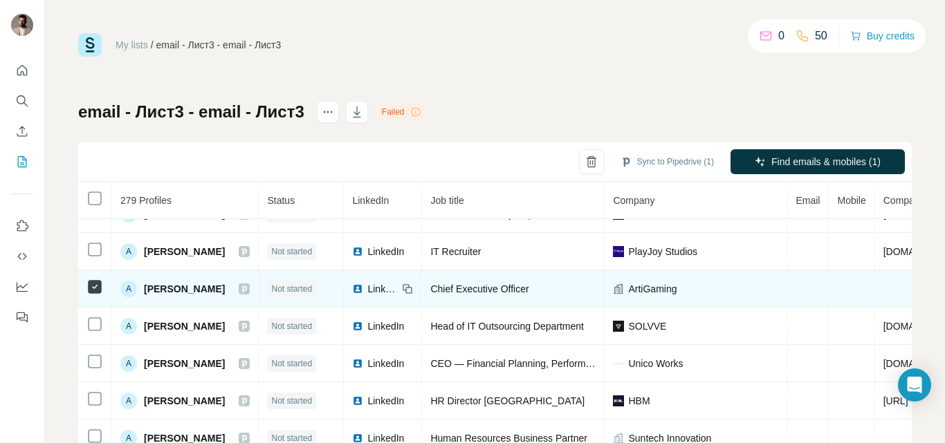
scroll to position [69, 0]
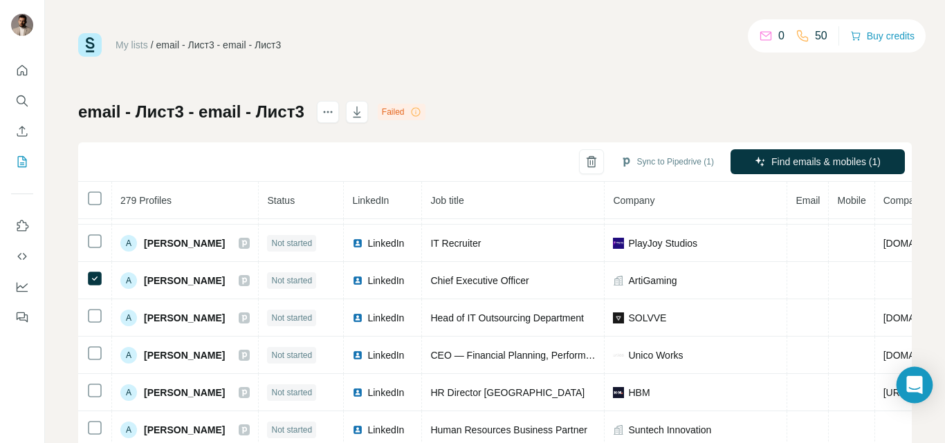
click at [911, 380] on icon "Open Intercom Messenger" at bounding box center [914, 385] width 16 height 18
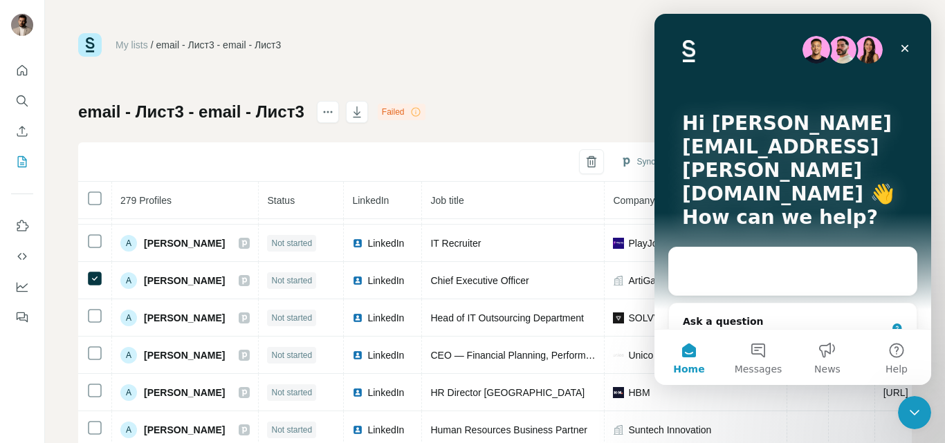
scroll to position [0, 0]
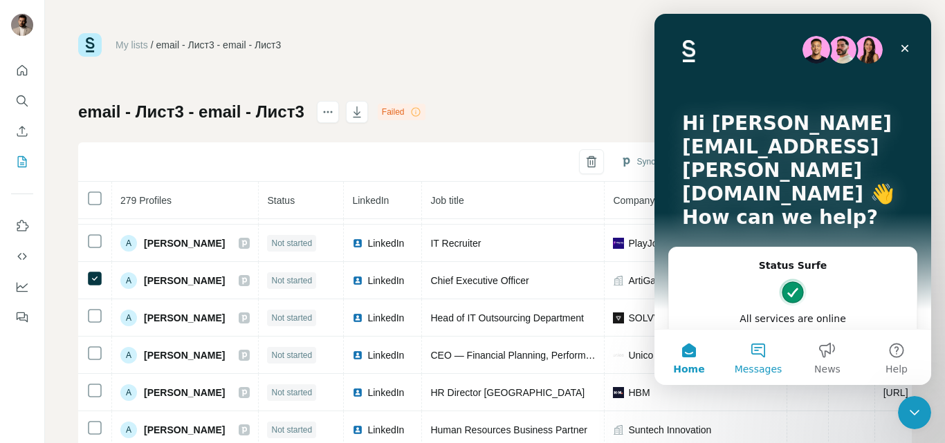
click at [761, 344] on button "Messages" at bounding box center [757, 357] width 69 height 55
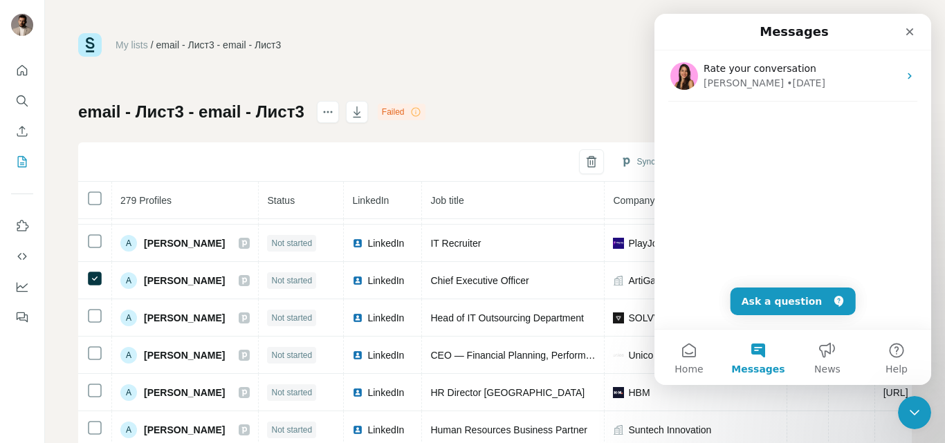
click at [757, 203] on div "Rate your conversation Aurélie • 18w ago" at bounding box center [792, 189] width 277 height 279
click at [775, 295] on button "Ask a question" at bounding box center [792, 302] width 125 height 28
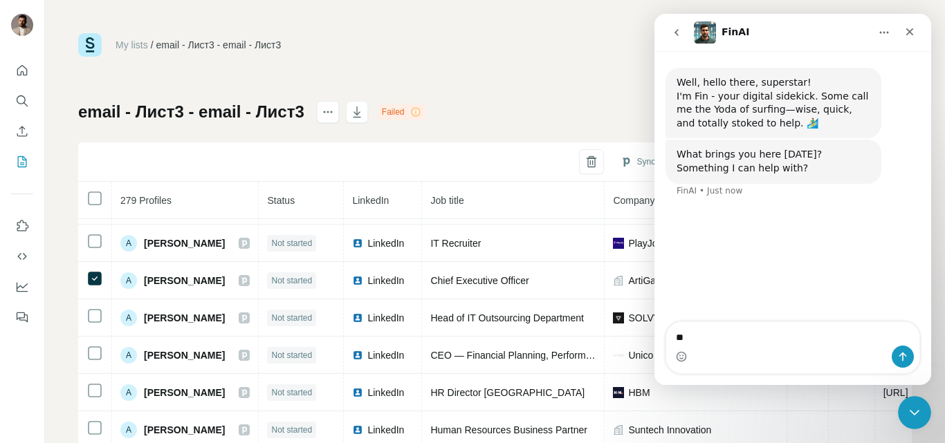
type textarea "**"
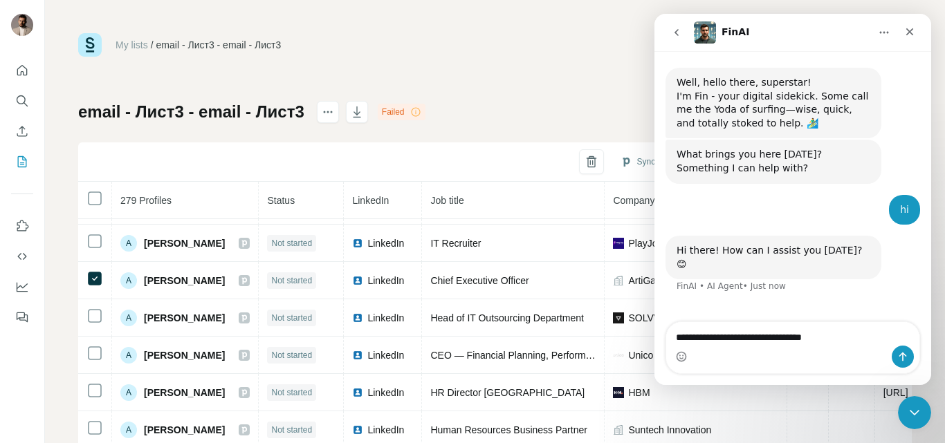
type textarea "**********"
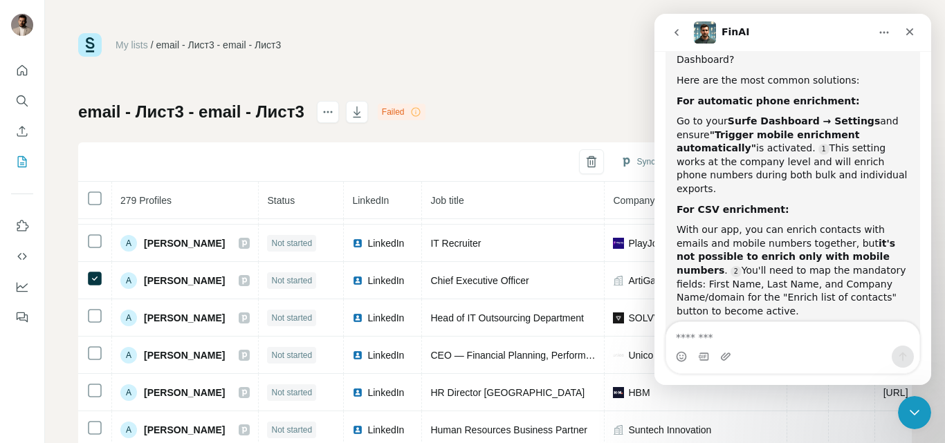
scroll to position [341, 0]
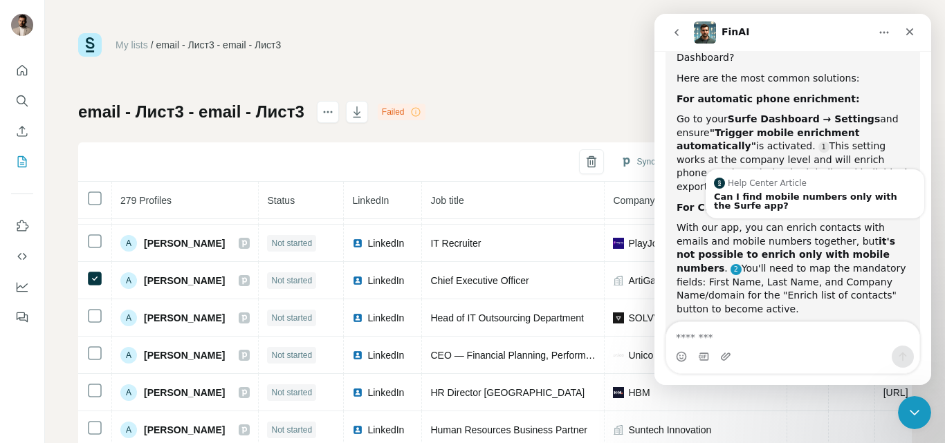
click at [741, 264] on link "Source reference 9734447:" at bounding box center [735, 269] width 11 height 11
click at [809, 192] on div "Can I find mobile numbers only with the Surfe app?" at bounding box center [815, 201] width 202 height 18
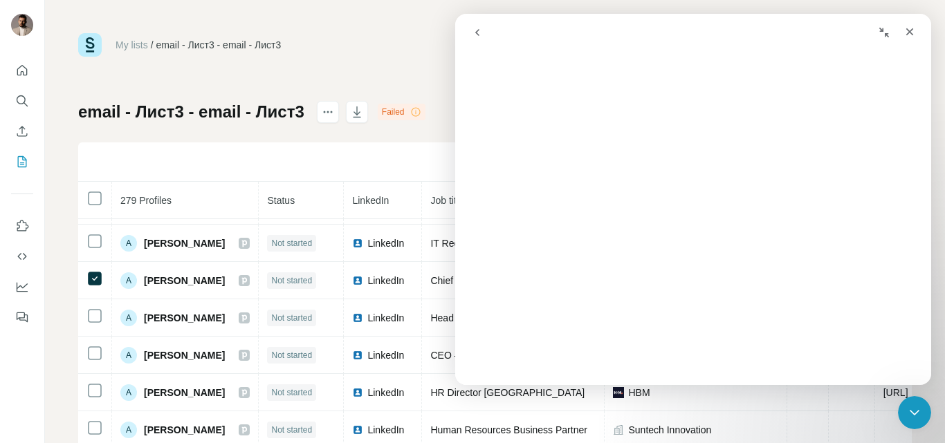
scroll to position [0, 0]
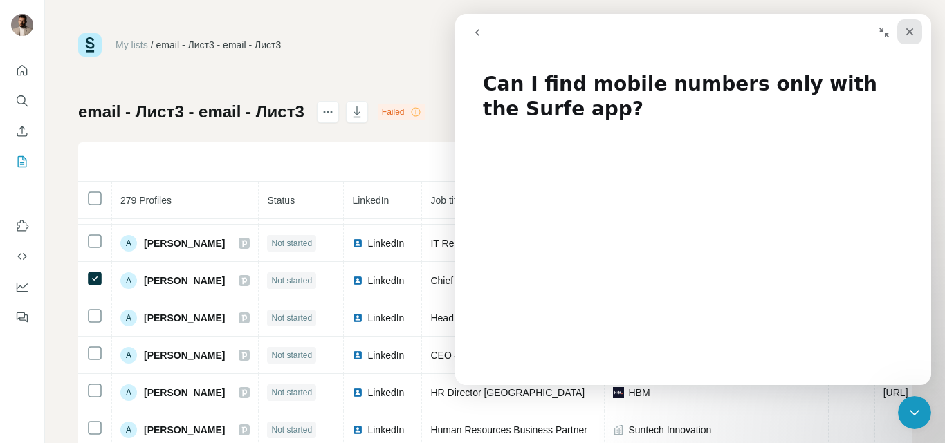
click at [912, 31] on icon "Close" at bounding box center [909, 31] width 11 height 11
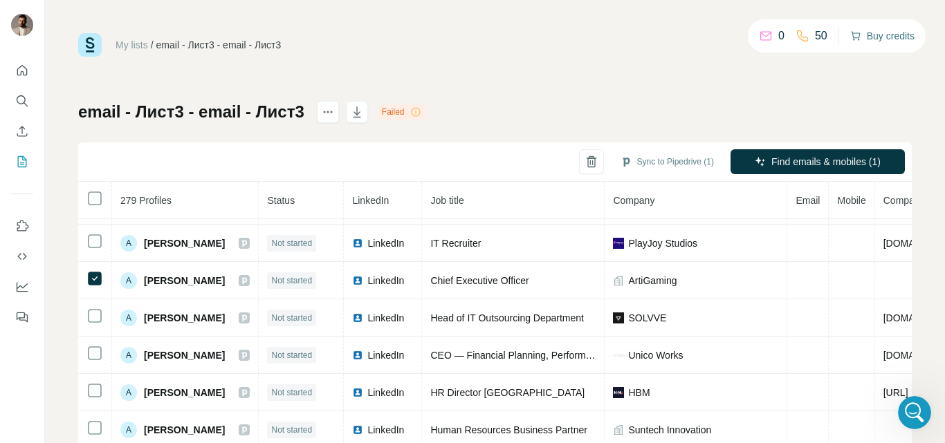
click at [877, 41] on button "Buy credits" at bounding box center [882, 35] width 64 height 19
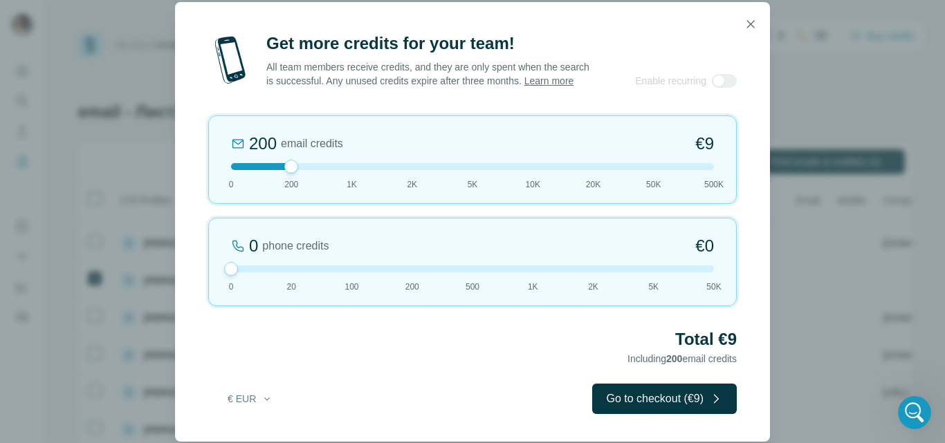
drag, startPoint x: 288, startPoint y: 272, endPoint x: 225, endPoint y: 275, distance: 63.7
click at [225, 275] on div at bounding box center [231, 269] width 14 height 14
drag, startPoint x: 234, startPoint y: 273, endPoint x: 271, endPoint y: 272, distance: 37.4
click at [271, 272] on div at bounding box center [472, 269] width 483 height 7
drag, startPoint x: 290, startPoint y: 271, endPoint x: 223, endPoint y: 270, distance: 66.4
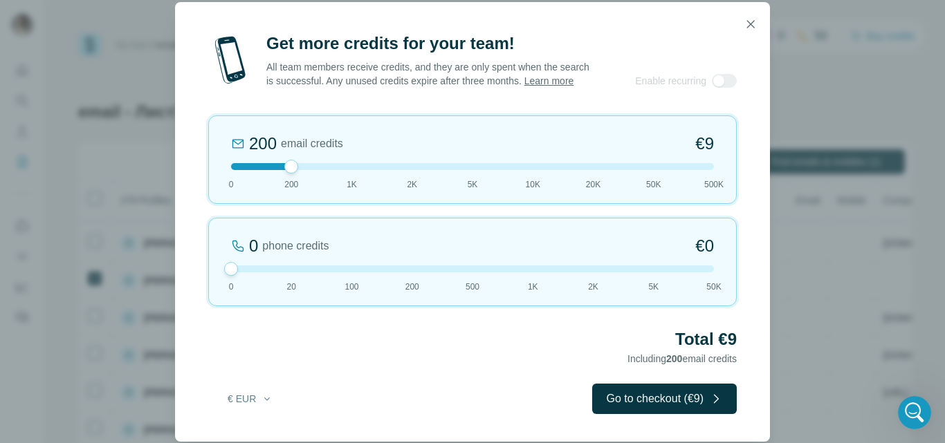
click at [223, 270] on div "0 phone credits €0 0 20 100 200 500 1K 2K 5K 50K" at bounding box center [472, 262] width 528 height 89
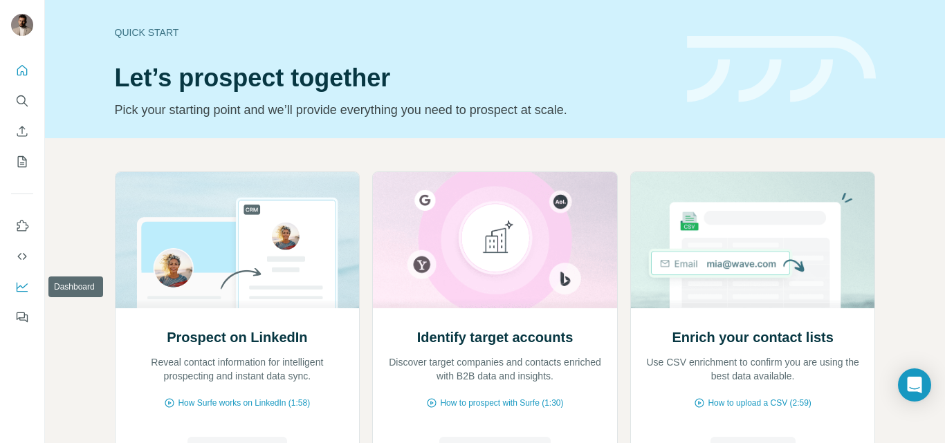
click at [20, 284] on icon "Dashboard" at bounding box center [22, 287] width 14 height 14
